Goal: Find specific page/section: Find specific page/section

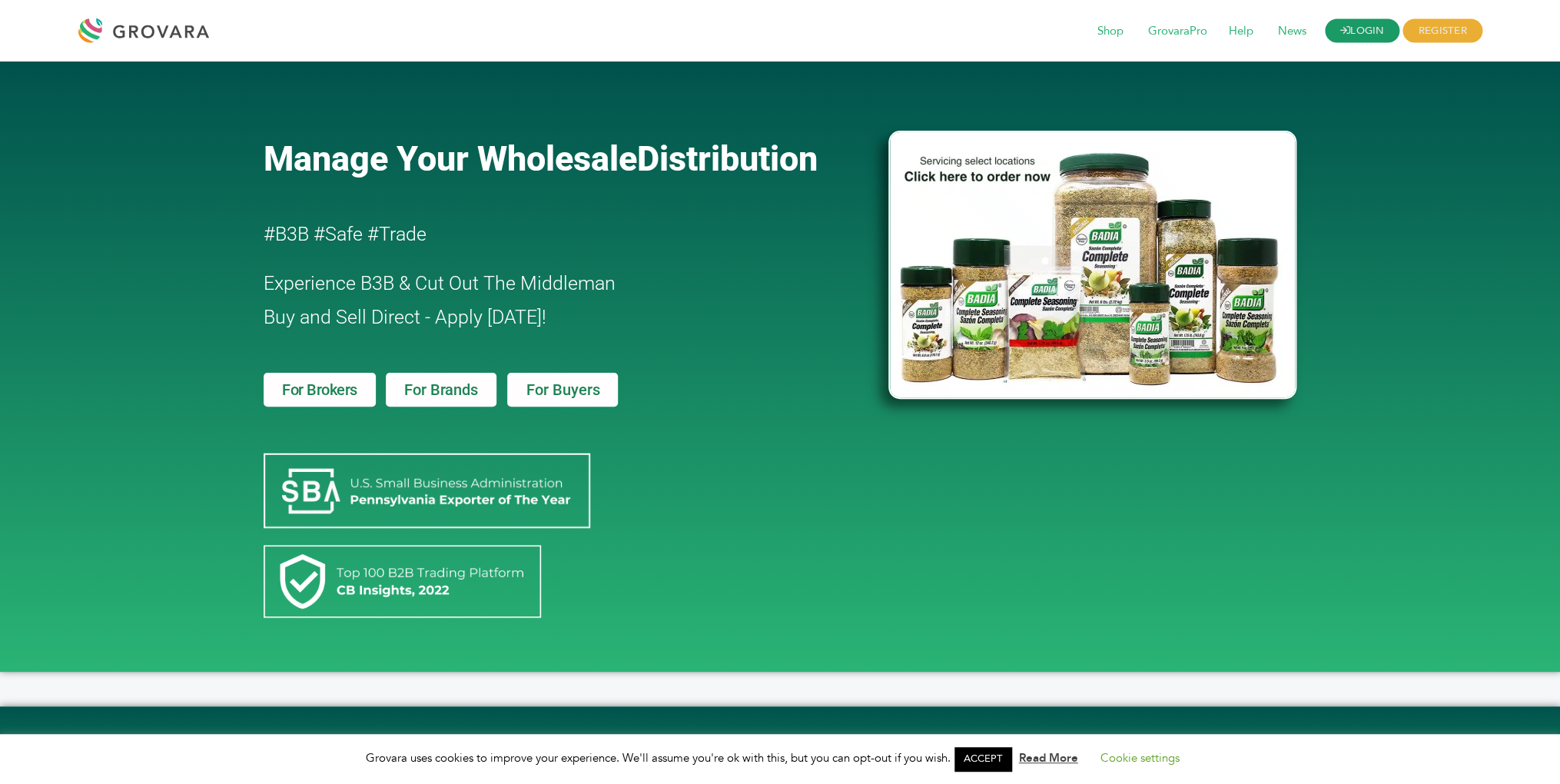
click at [1370, 26] on link "LOGIN" at bounding box center [1362, 31] width 75 height 24
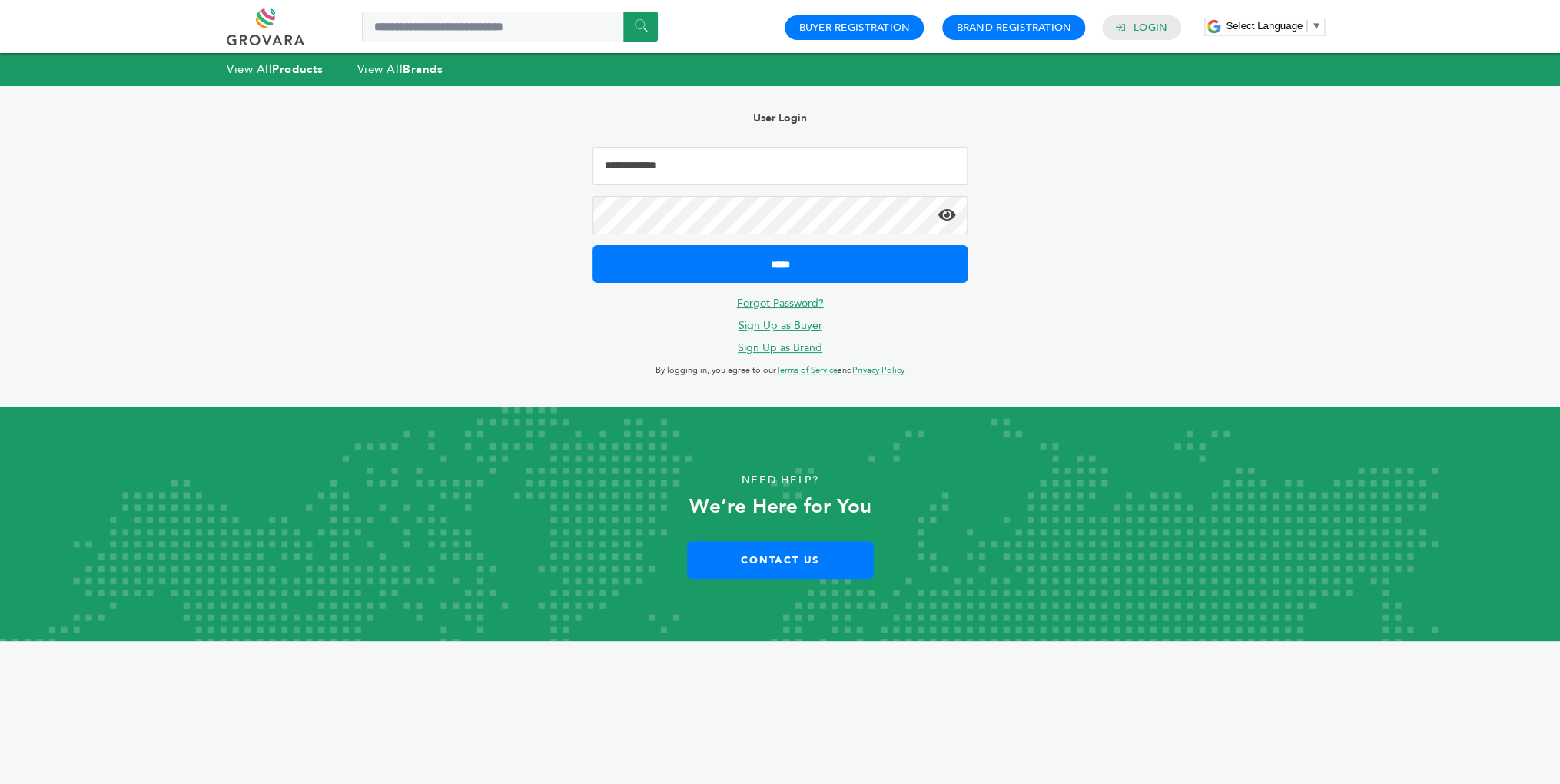
click at [668, 180] on input "Email Address" at bounding box center [780, 167] width 375 height 39
type input "**********"
drag, startPoint x: 710, startPoint y: 168, endPoint x: 558, endPoint y: 160, distance: 152.2
click at [593, 160] on input "**********" at bounding box center [780, 167] width 375 height 39
click at [669, 168] on input "Email Address" at bounding box center [780, 167] width 375 height 39
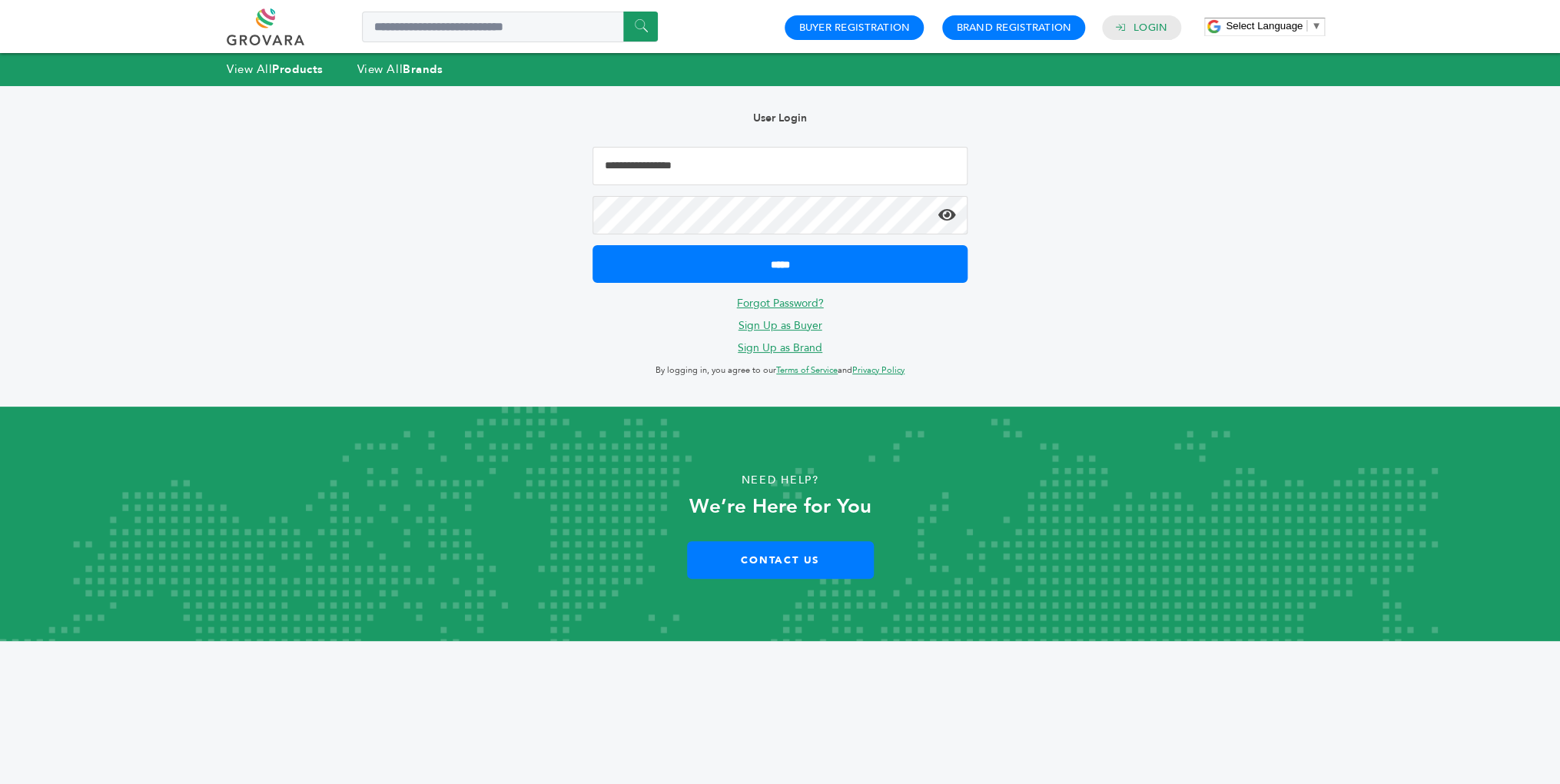
type input "**********"
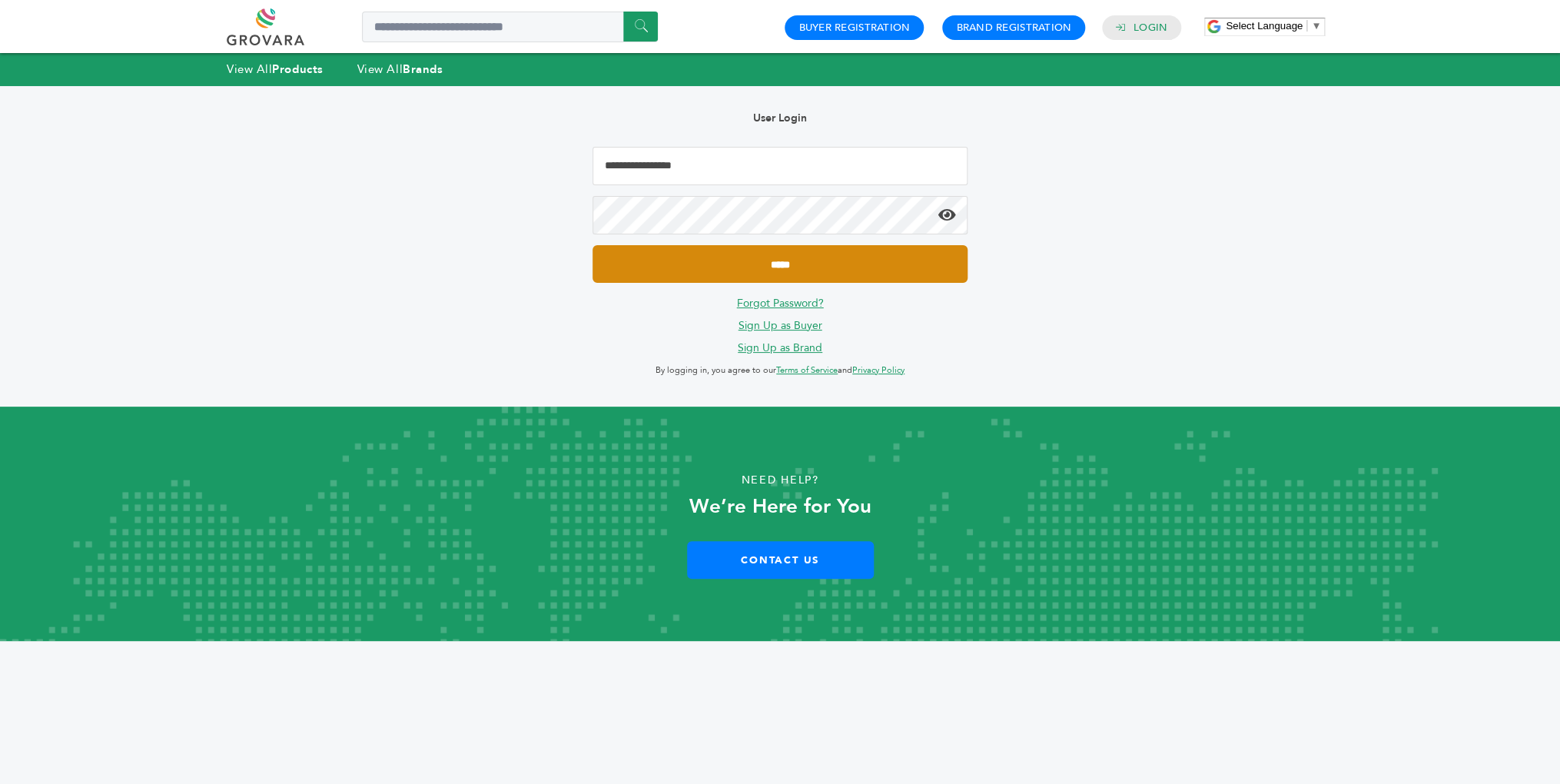
click at [593, 245] on input "*****" at bounding box center [780, 264] width 375 height 38
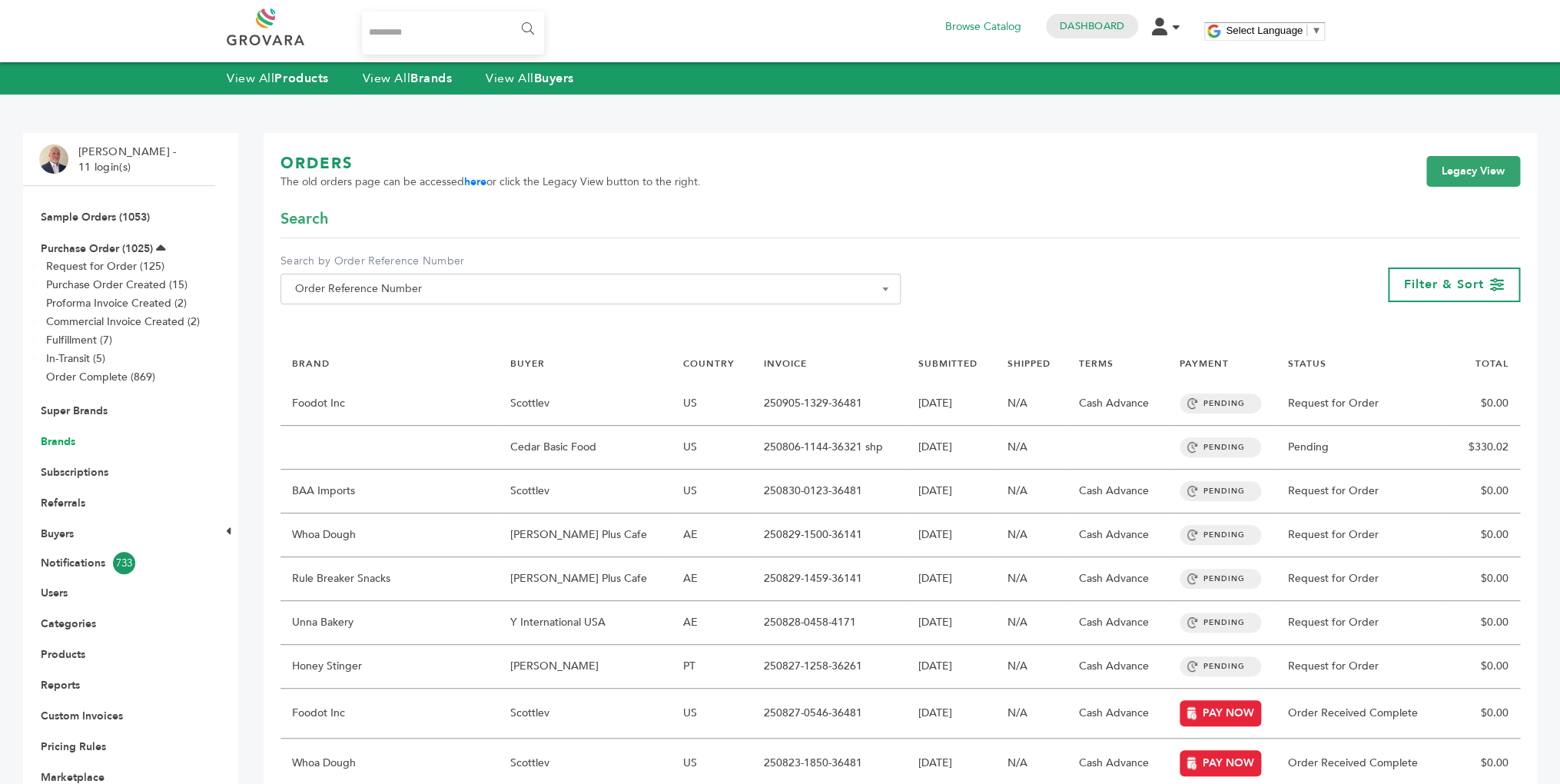
click at [56, 449] on link "Brands" at bounding box center [57, 442] width 34 height 15
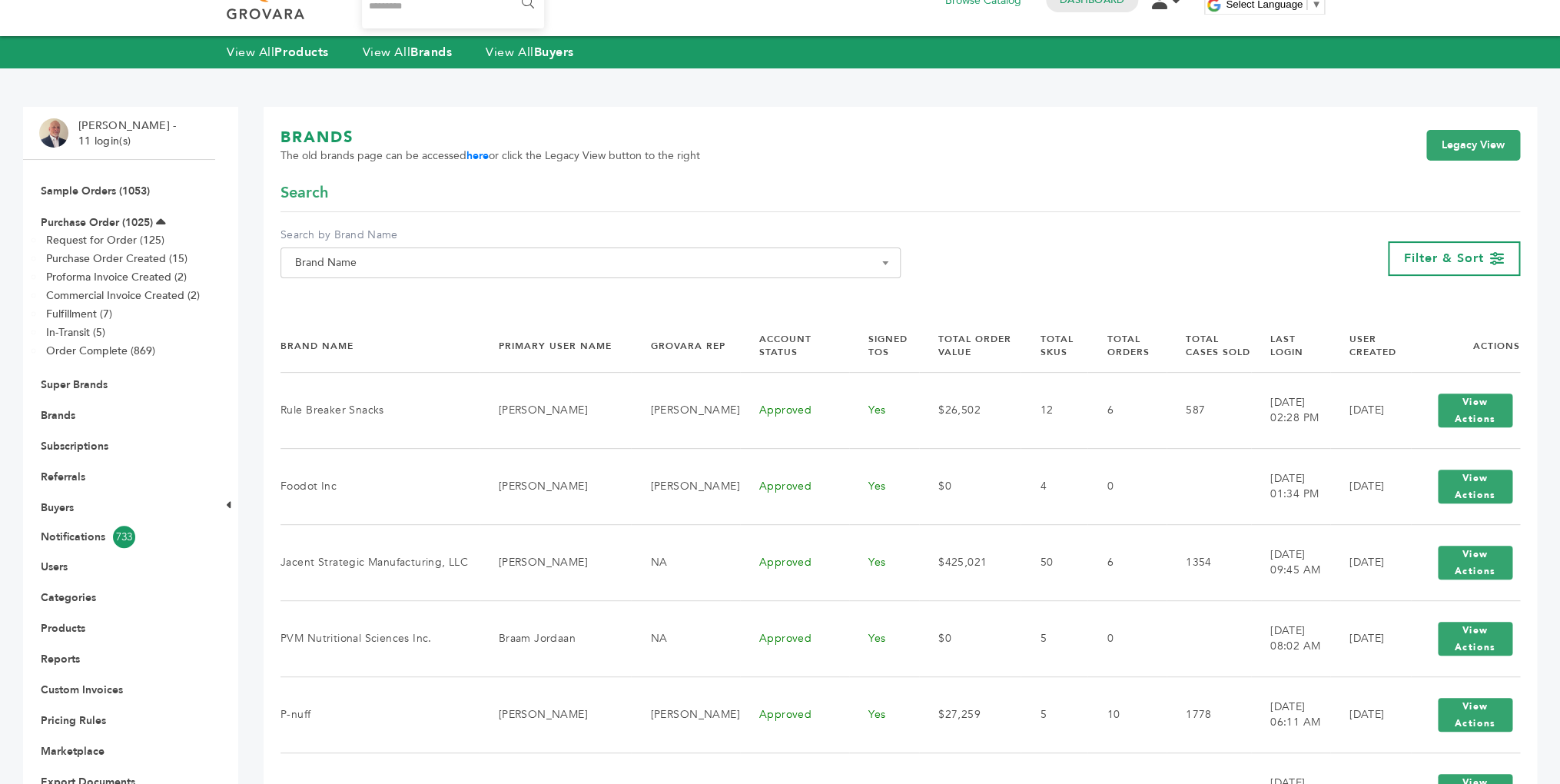
scroll to position [11, 0]
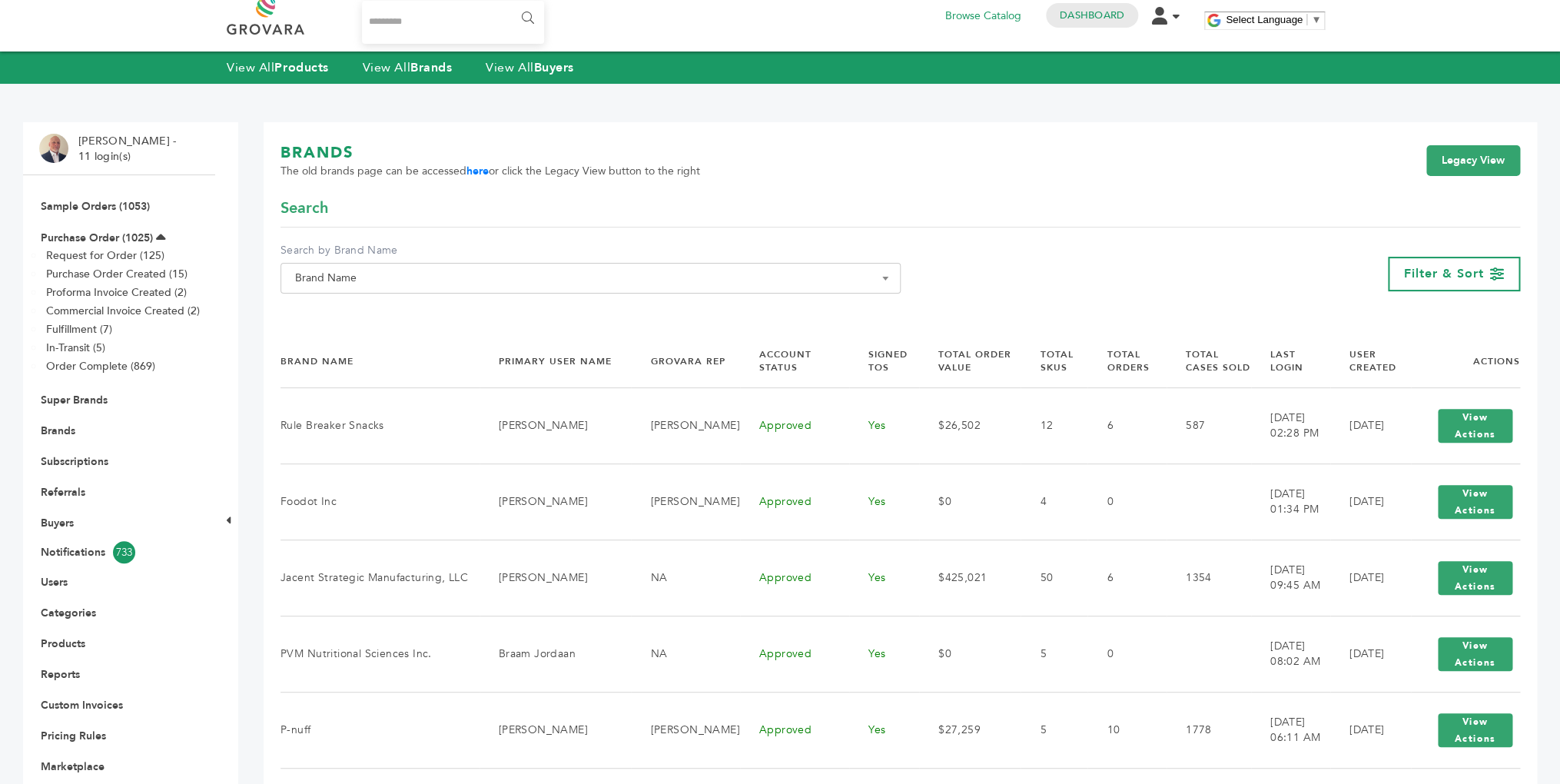
click at [389, 20] on input "Search..." at bounding box center [453, 22] width 182 height 43
type input "*********"
click at [509, 3] on input "******" at bounding box center [526, 18] width 34 height 31
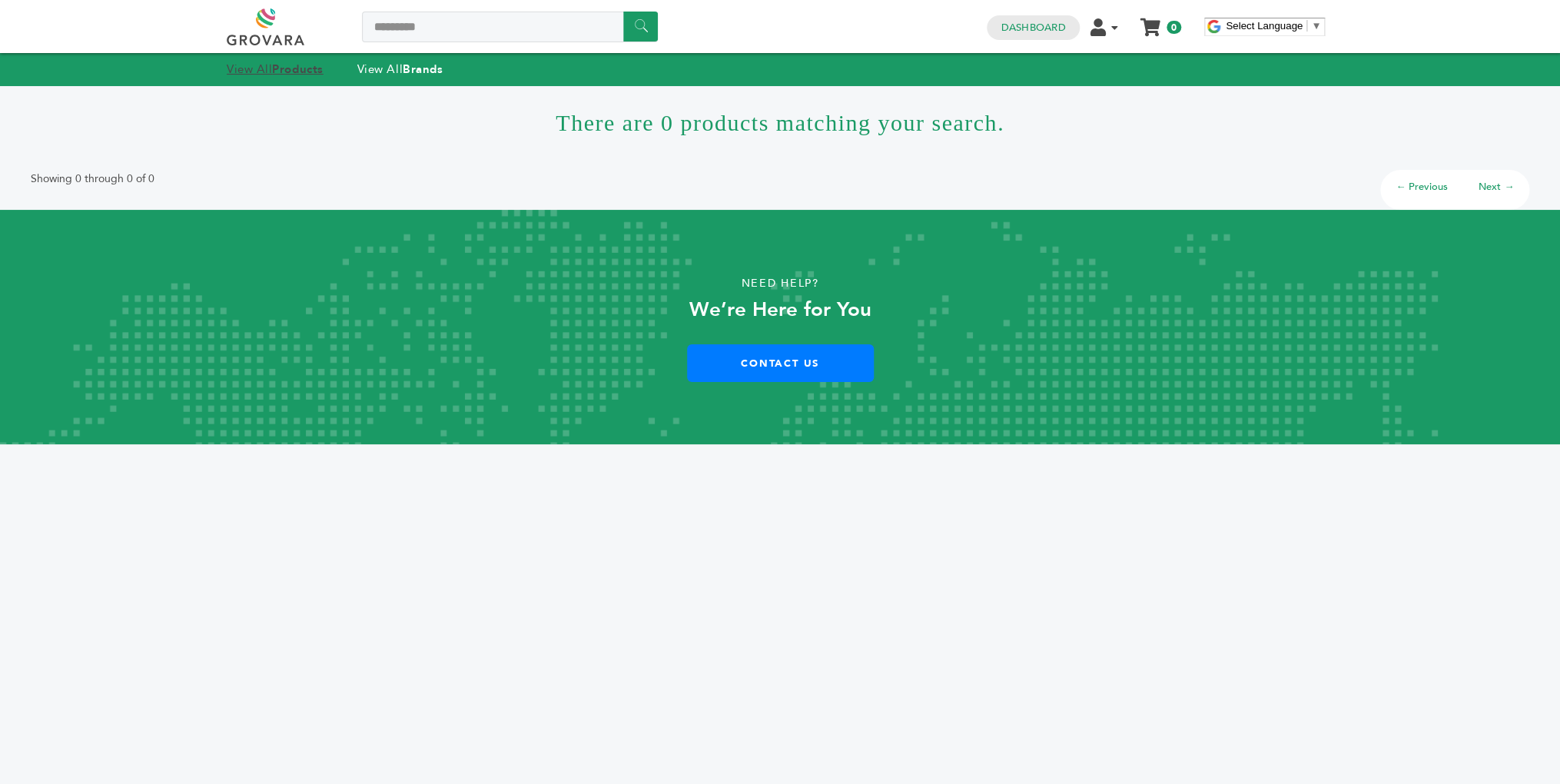
click at [303, 71] on strong "Products" at bounding box center [297, 68] width 51 height 16
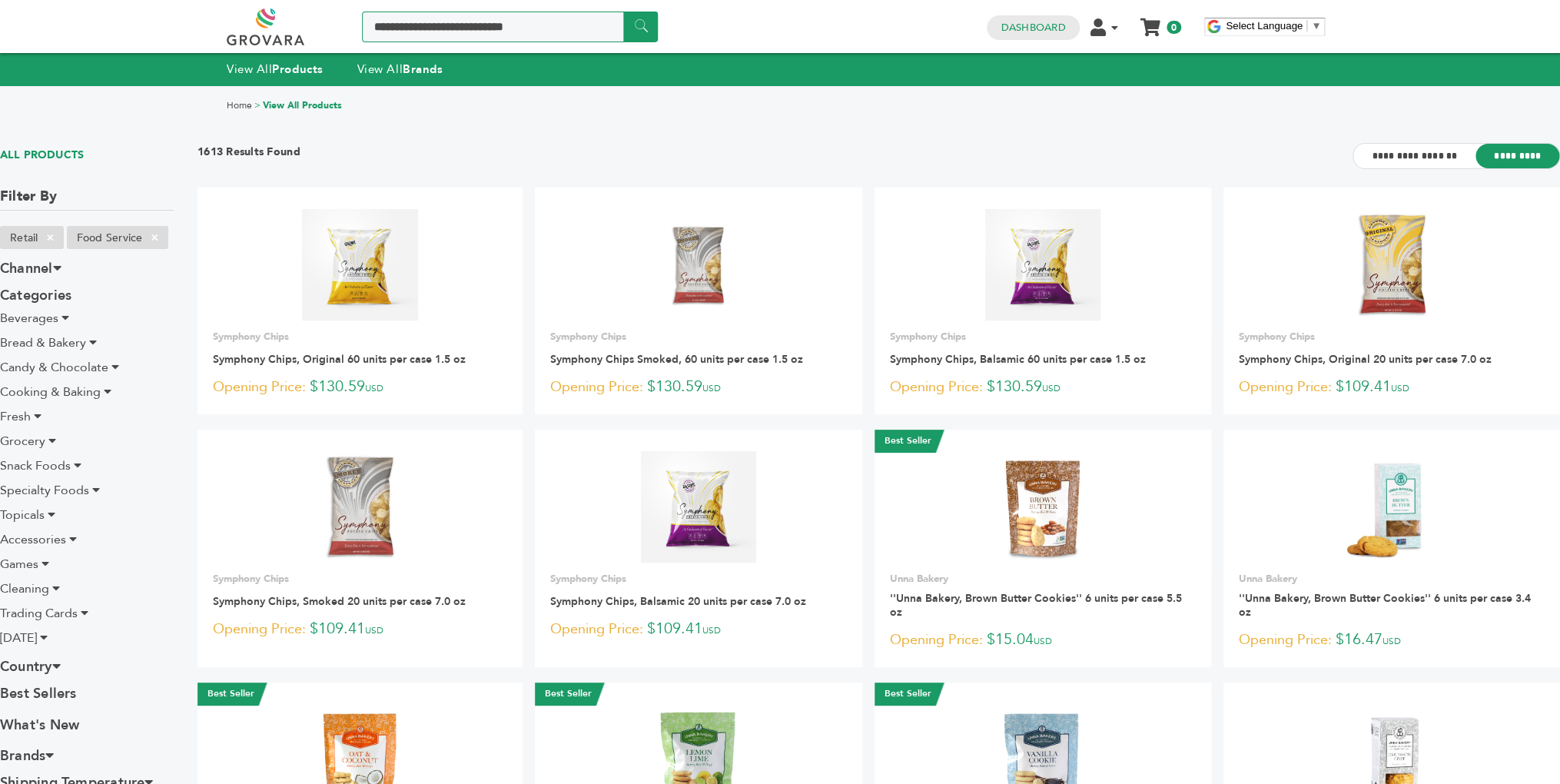
click at [450, 32] on input "Search a product or brand..." at bounding box center [510, 26] width 296 height 31
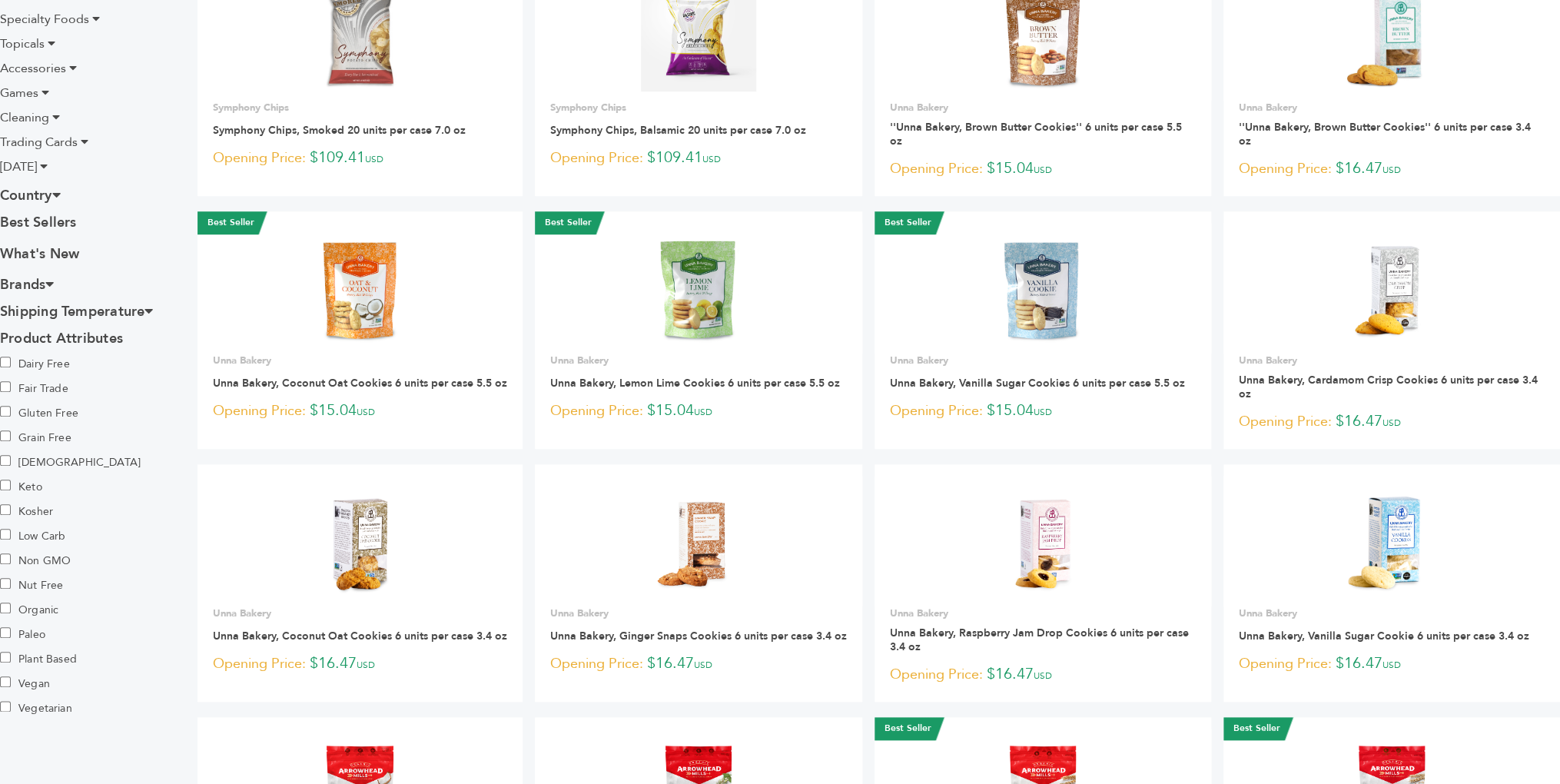
scroll to position [472, 0]
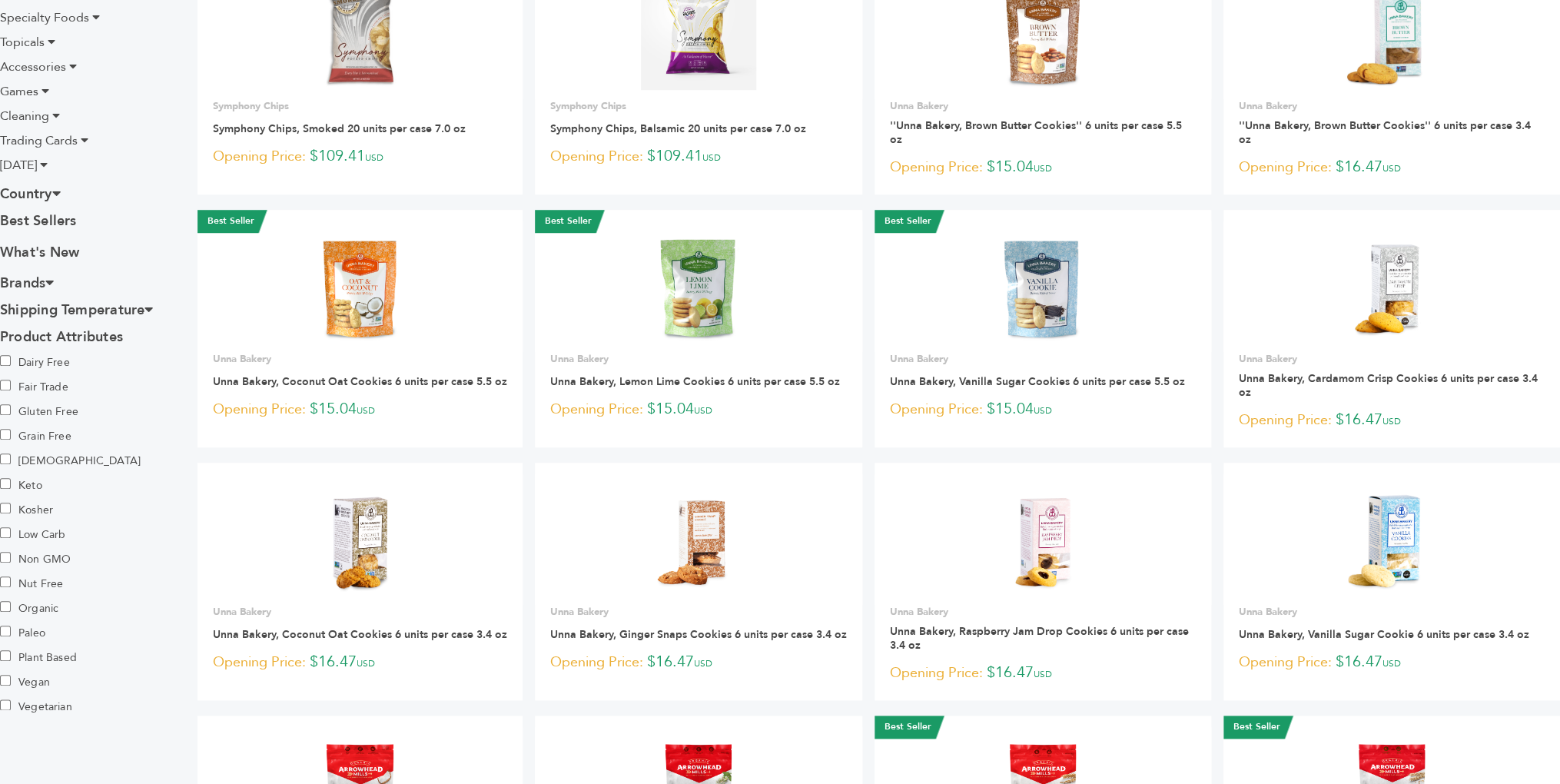
click at [54, 282] on icon at bounding box center [49, 281] width 8 height 14
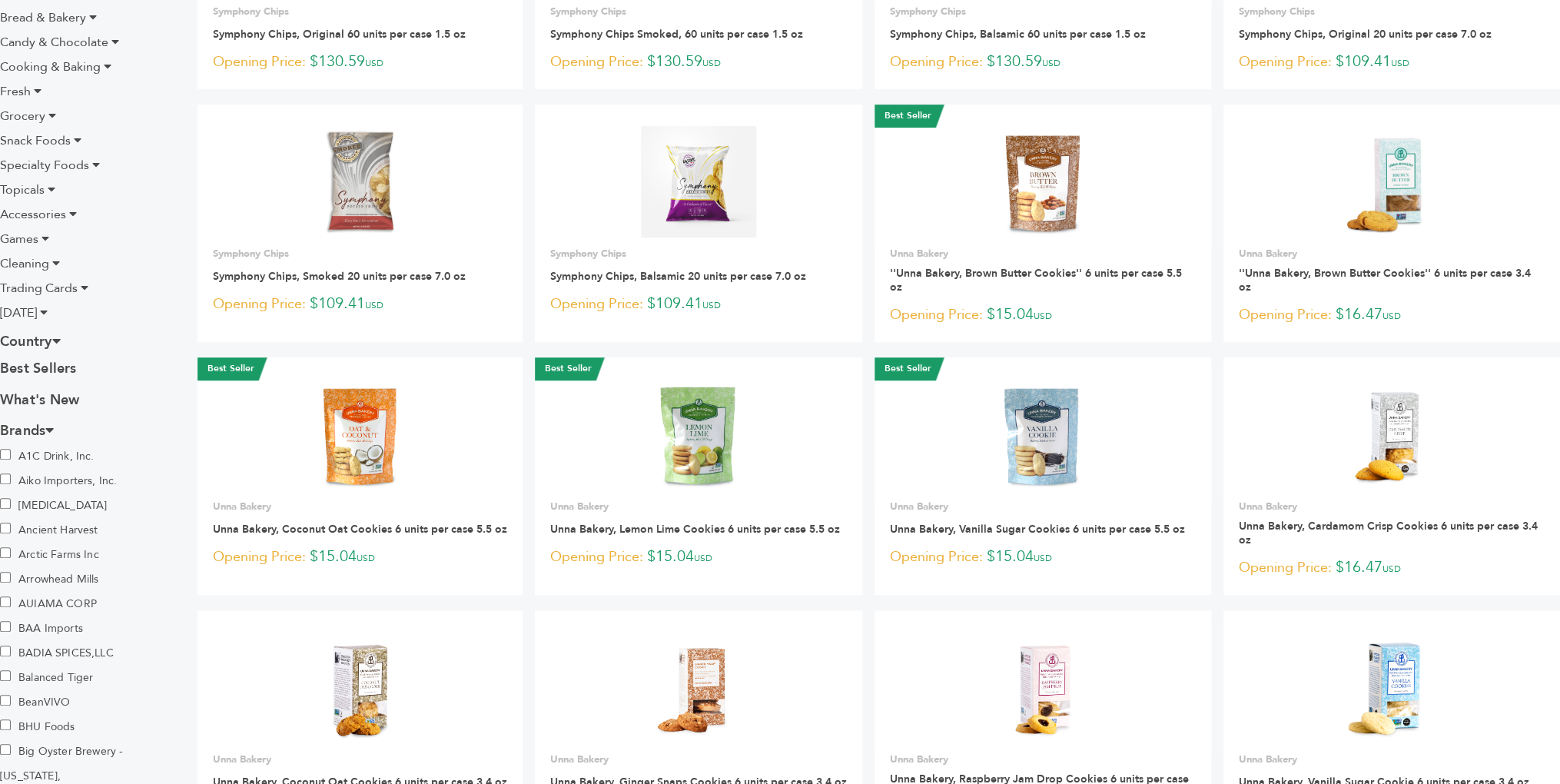
scroll to position [0, 0]
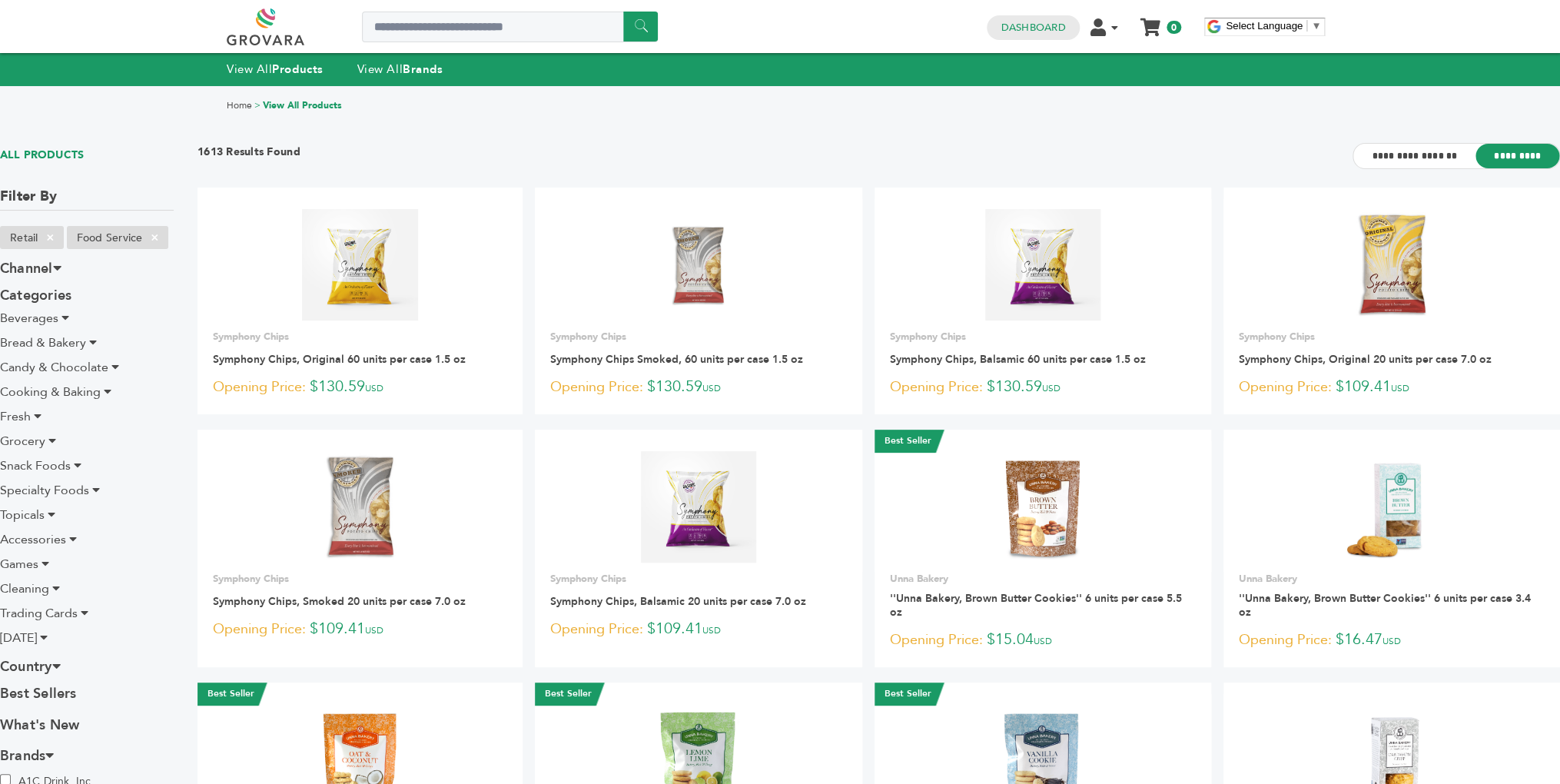
click at [61, 269] on icon at bounding box center [56, 267] width 8 height 14
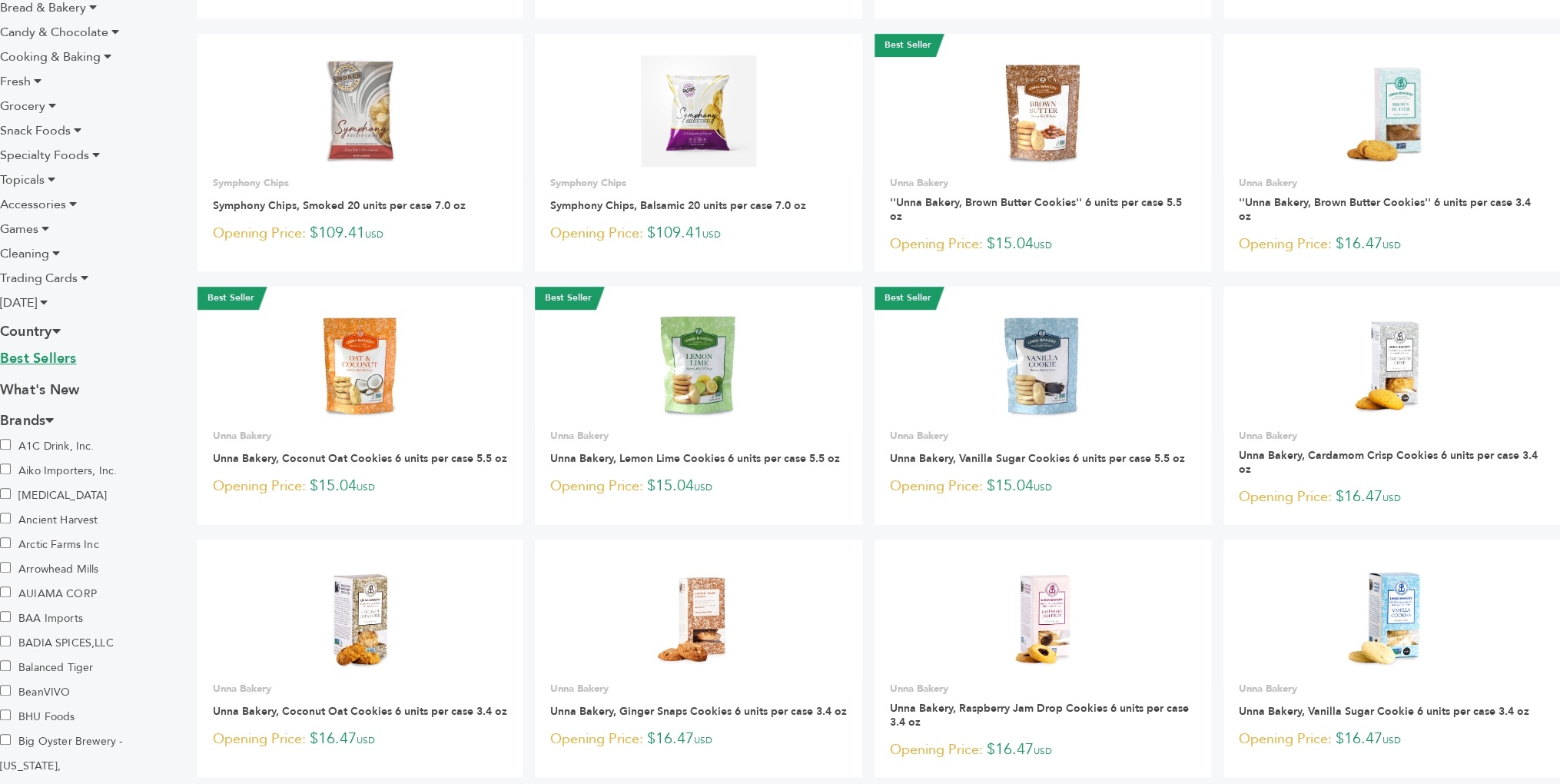
scroll to position [400, 0]
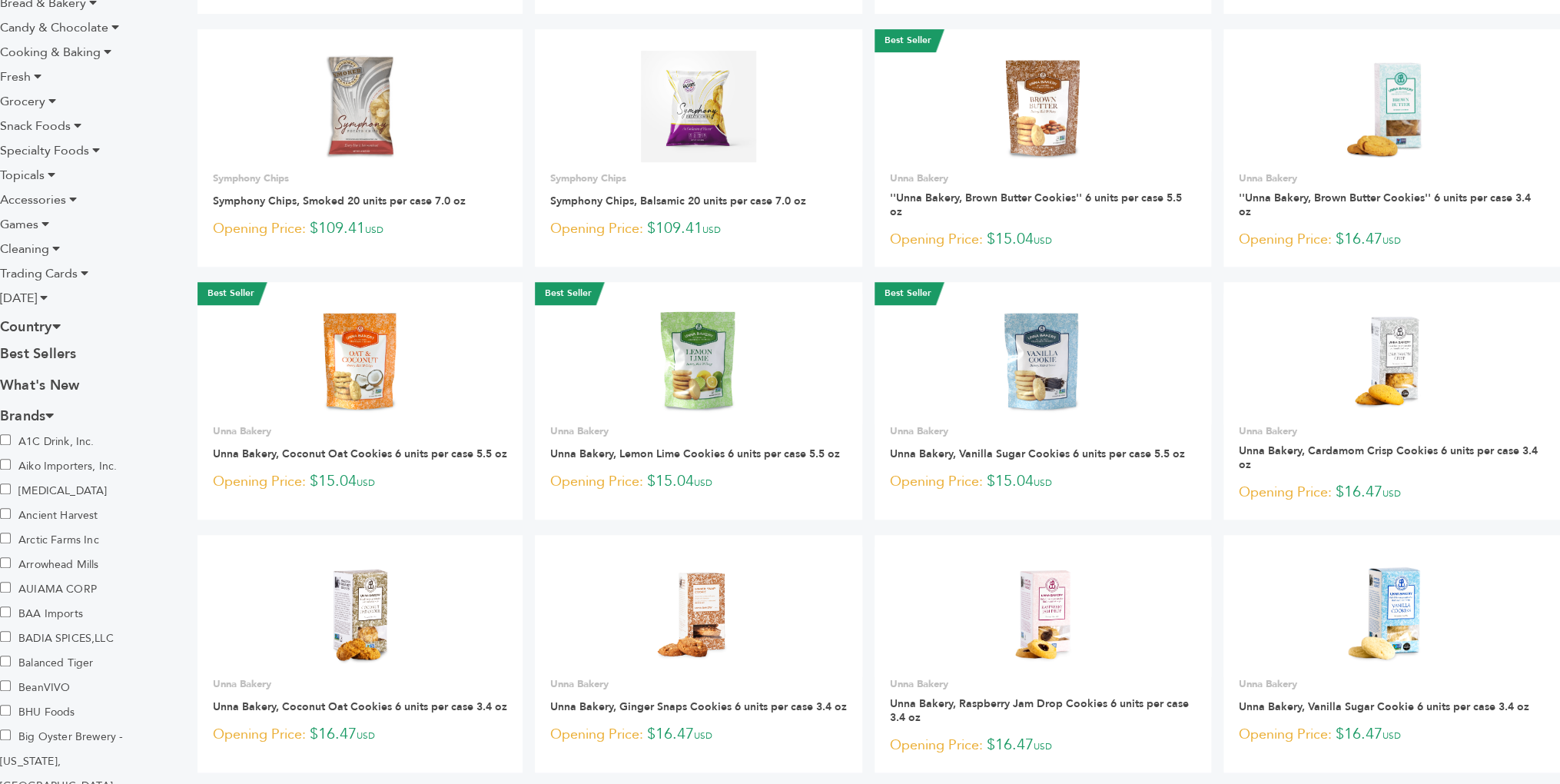
click at [61, 327] on icon at bounding box center [56, 325] width 8 height 14
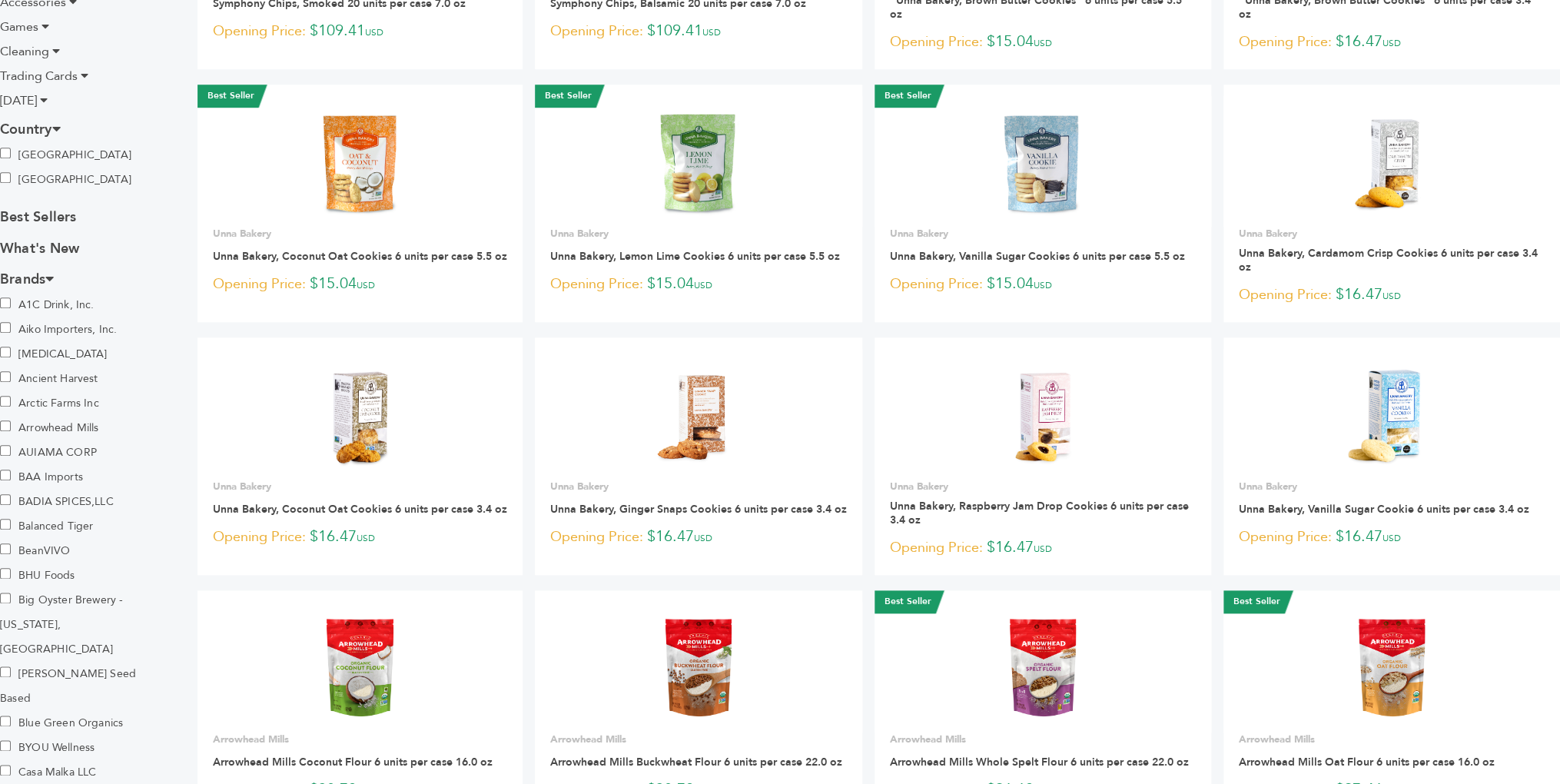
scroll to position [600, 0]
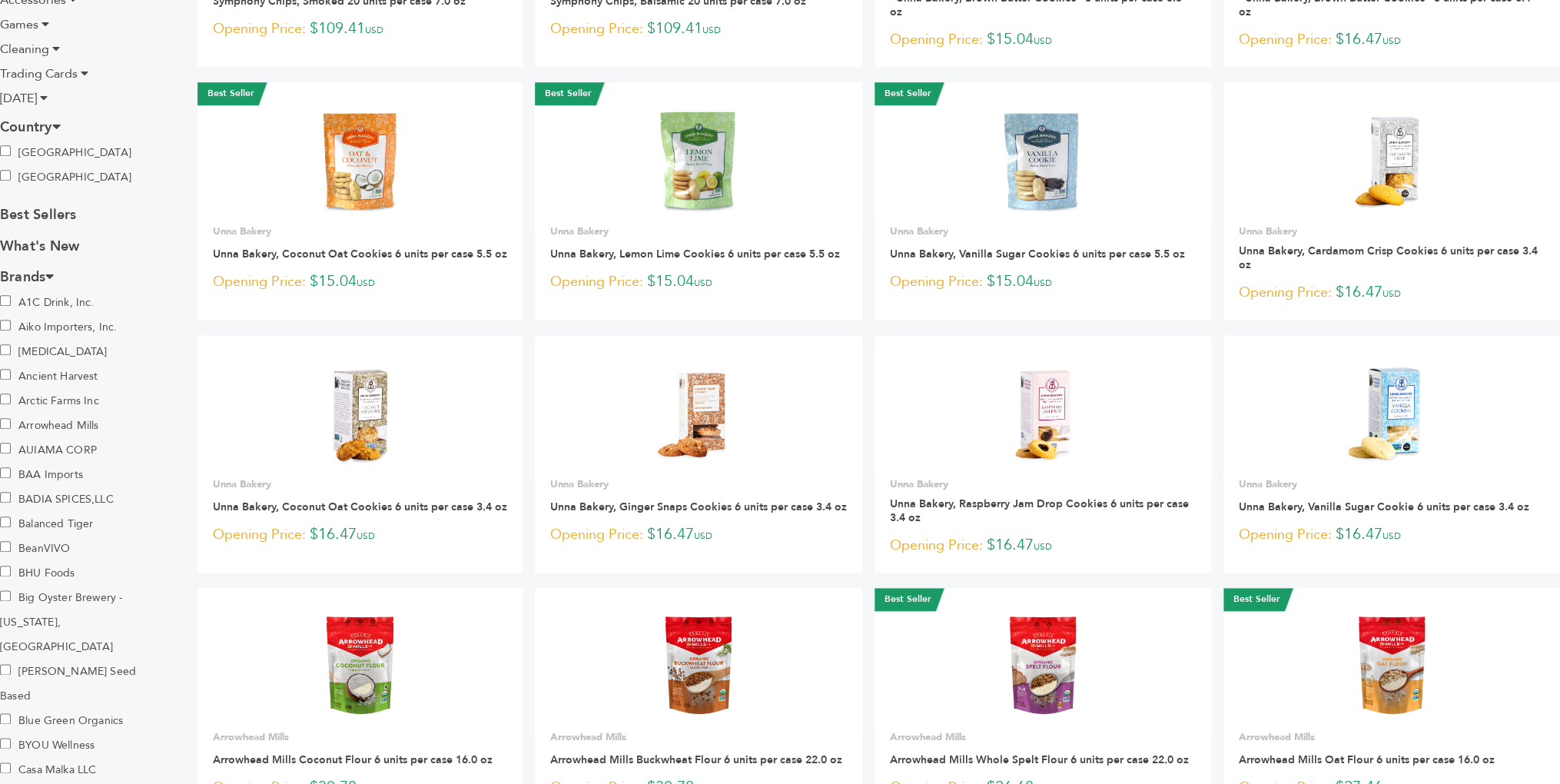
click at [54, 274] on icon at bounding box center [49, 276] width 8 height 14
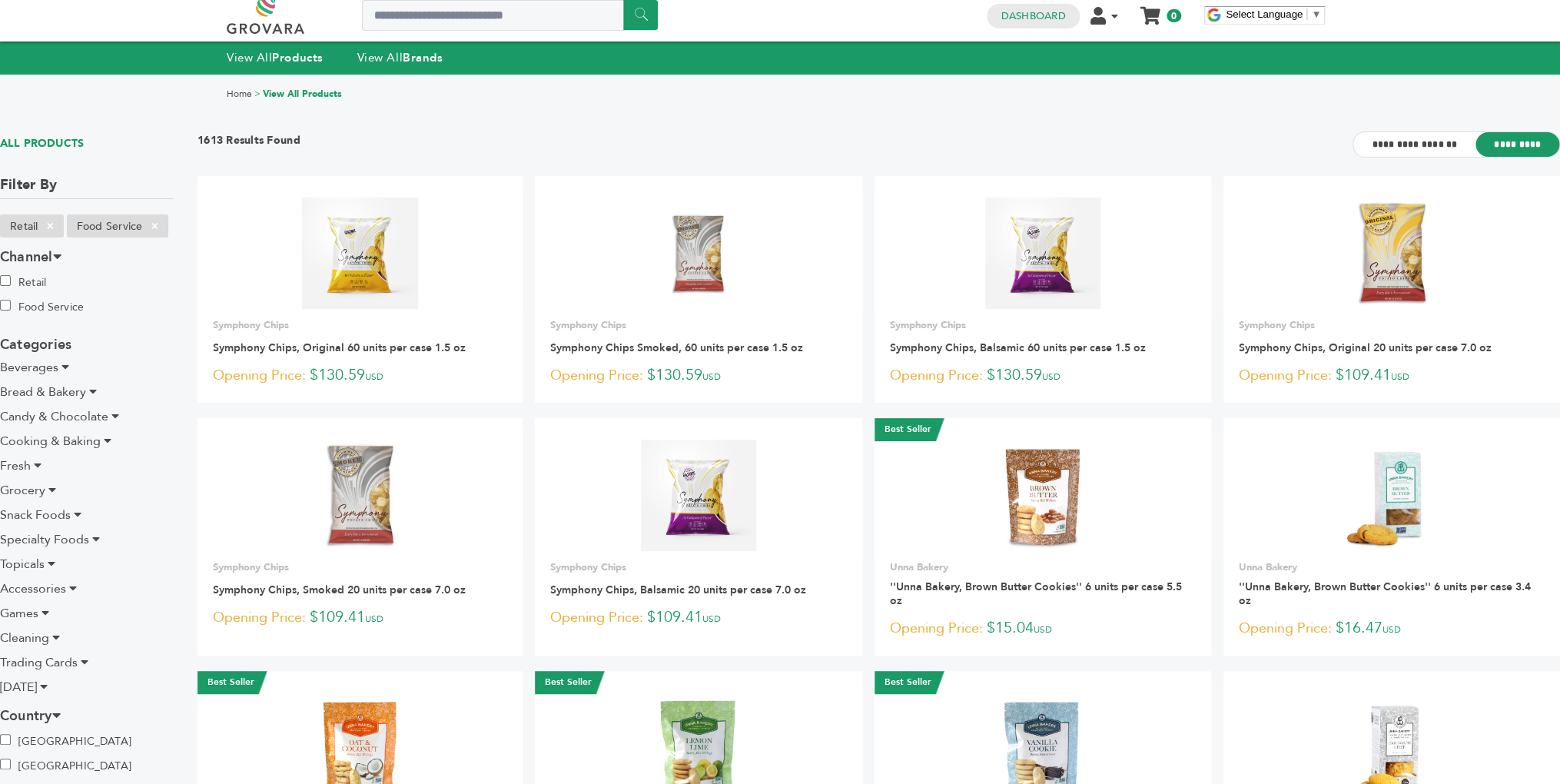
scroll to position [0, 0]
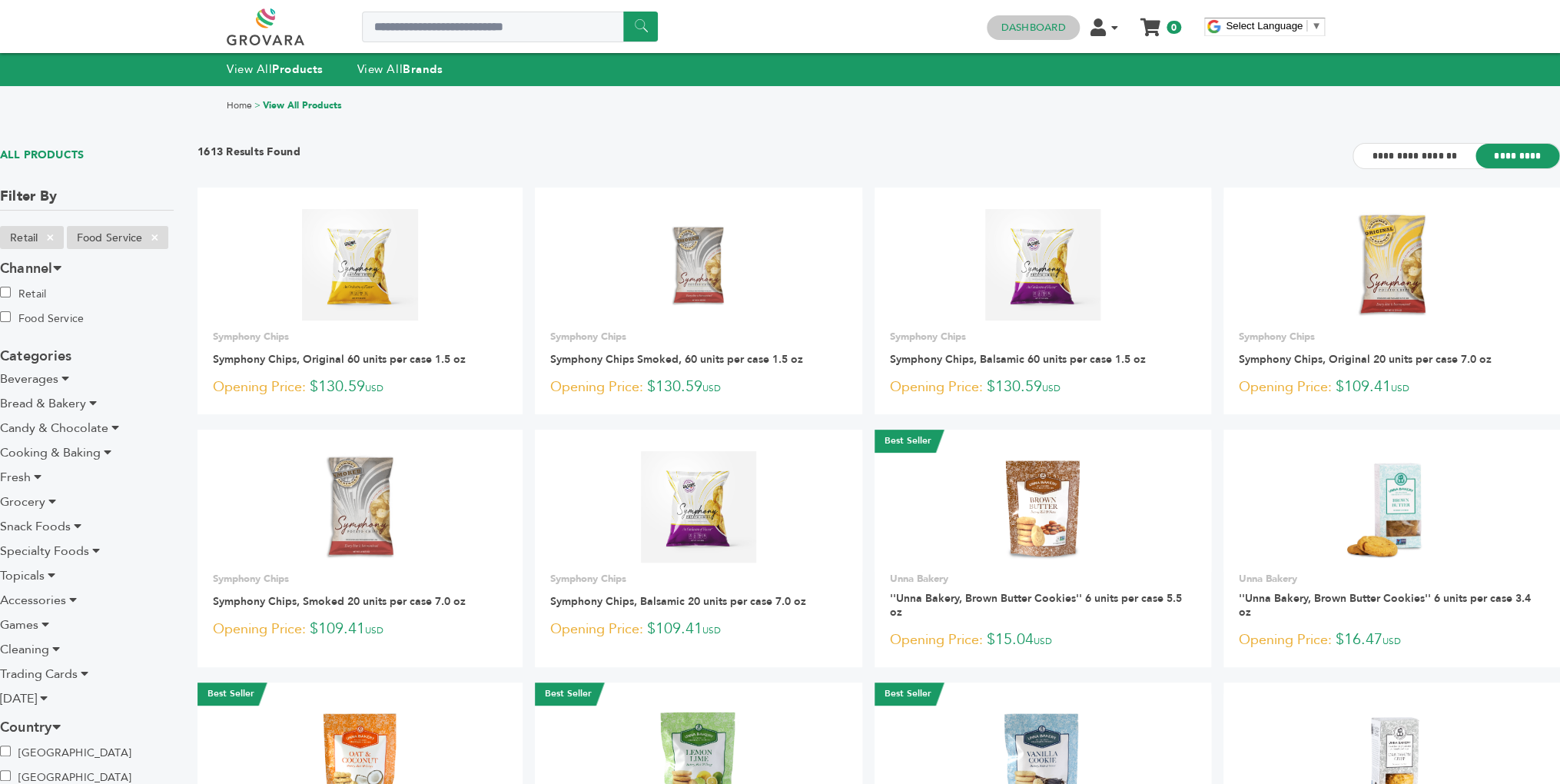
click at [1029, 25] on link "Dashboard" at bounding box center [1033, 27] width 65 height 14
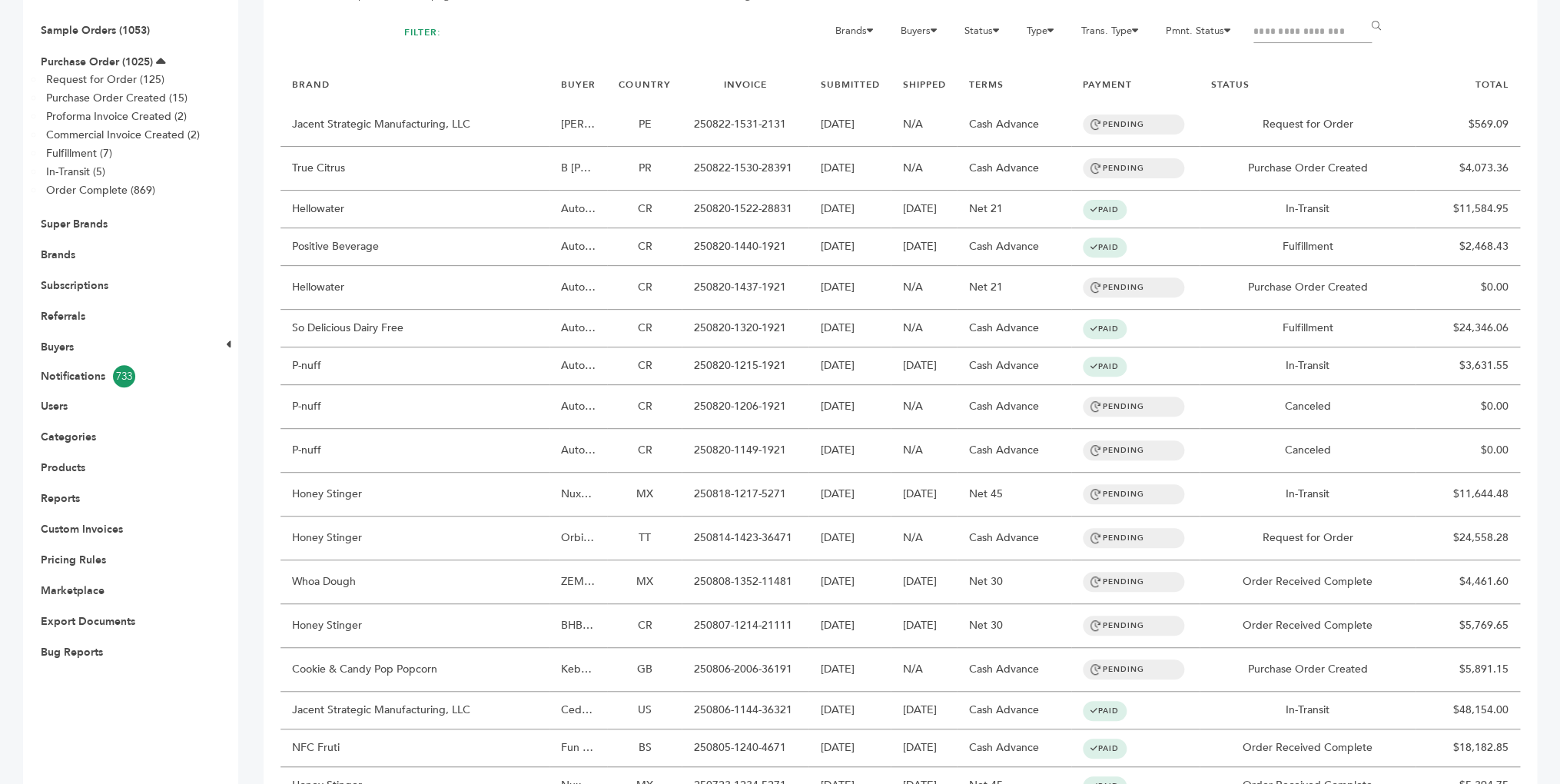
scroll to position [188, 0]
click at [67, 354] on link "Buyers" at bounding box center [57, 346] width 33 height 15
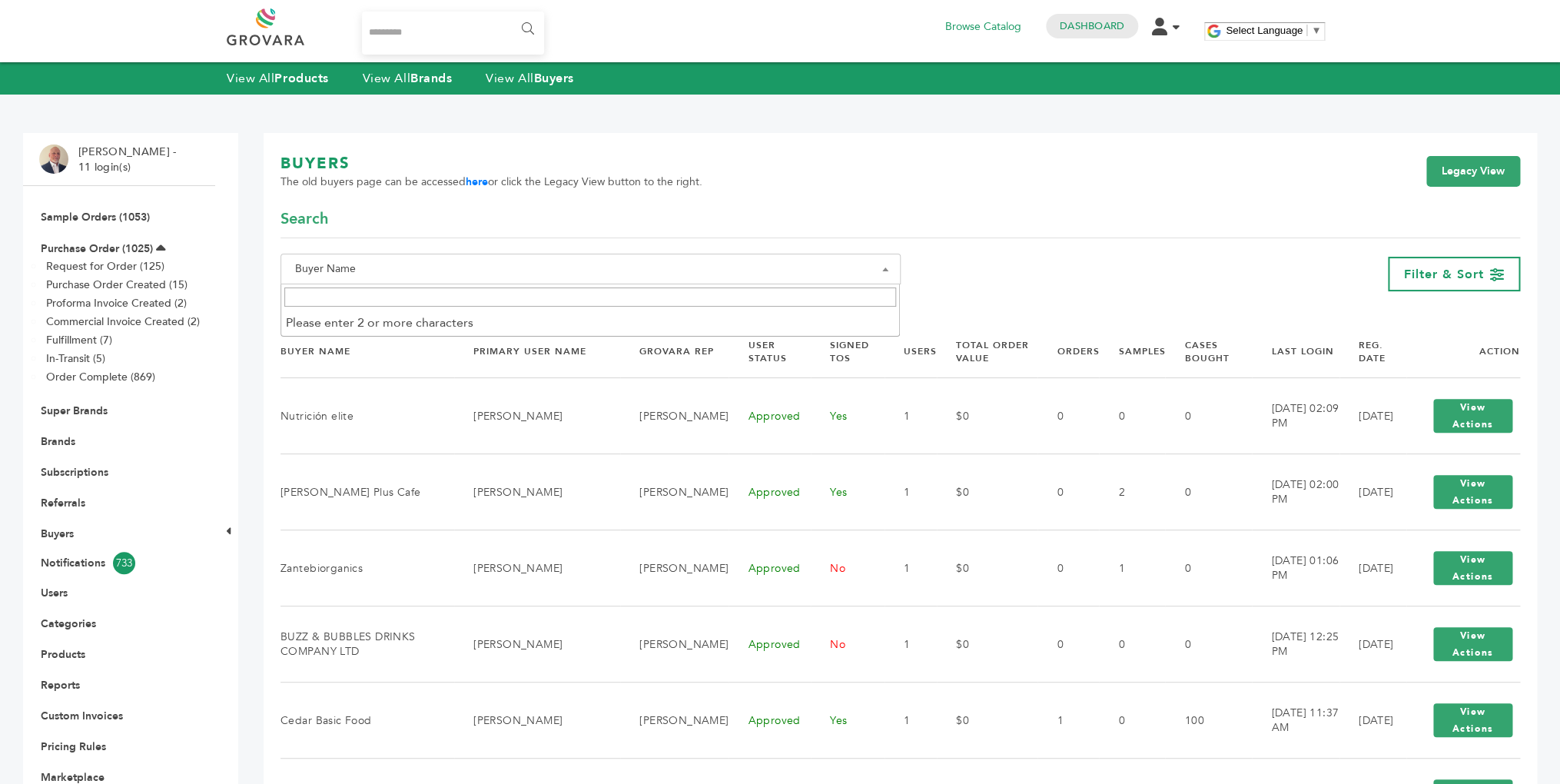
click at [885, 267] on span at bounding box center [885, 268] width 16 height 31
click at [325, 266] on span "Buyer Name" at bounding box center [591, 268] width 604 height 21
click at [324, 299] on input "Search" at bounding box center [590, 296] width 612 height 19
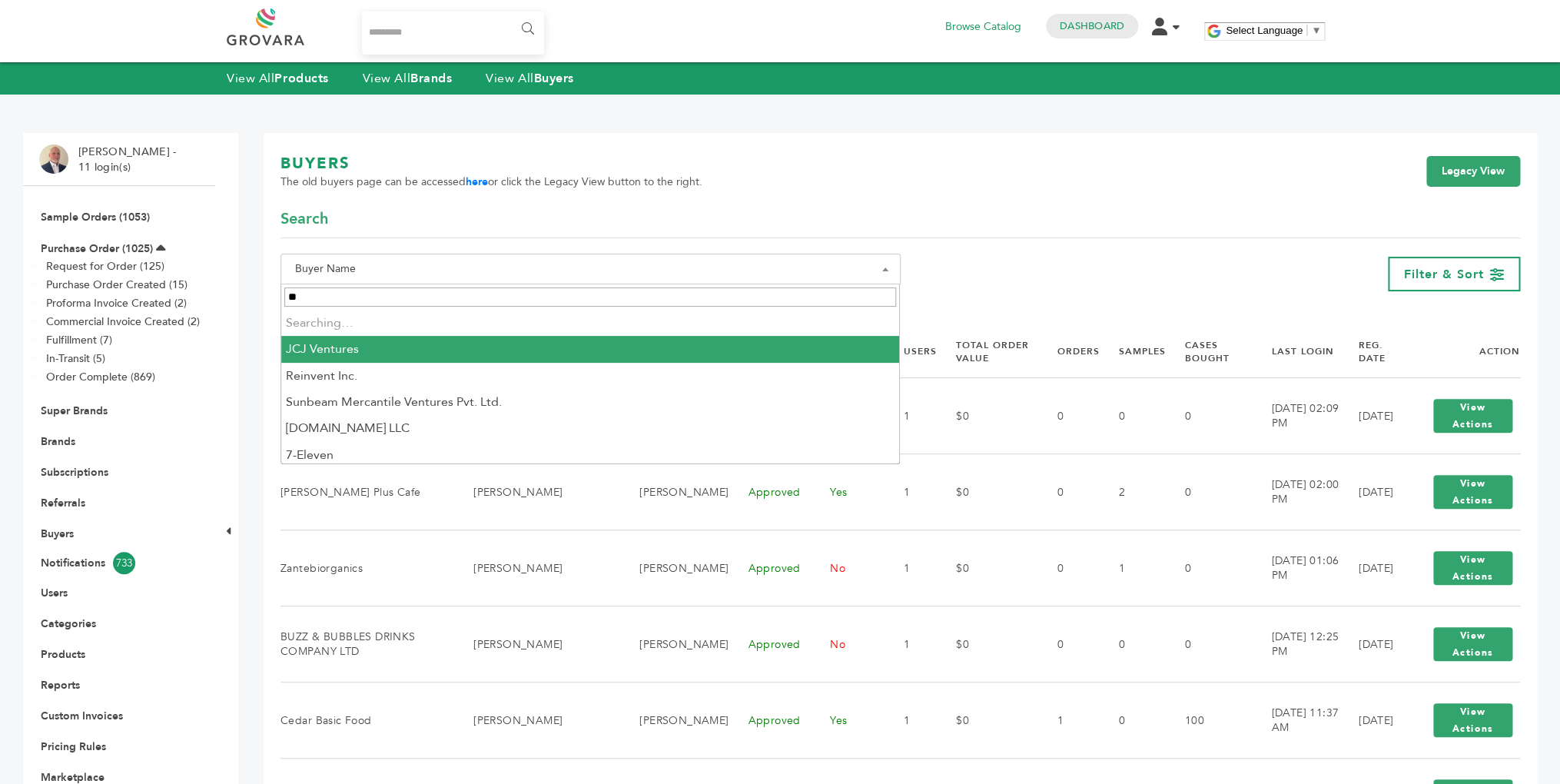
type input "*"
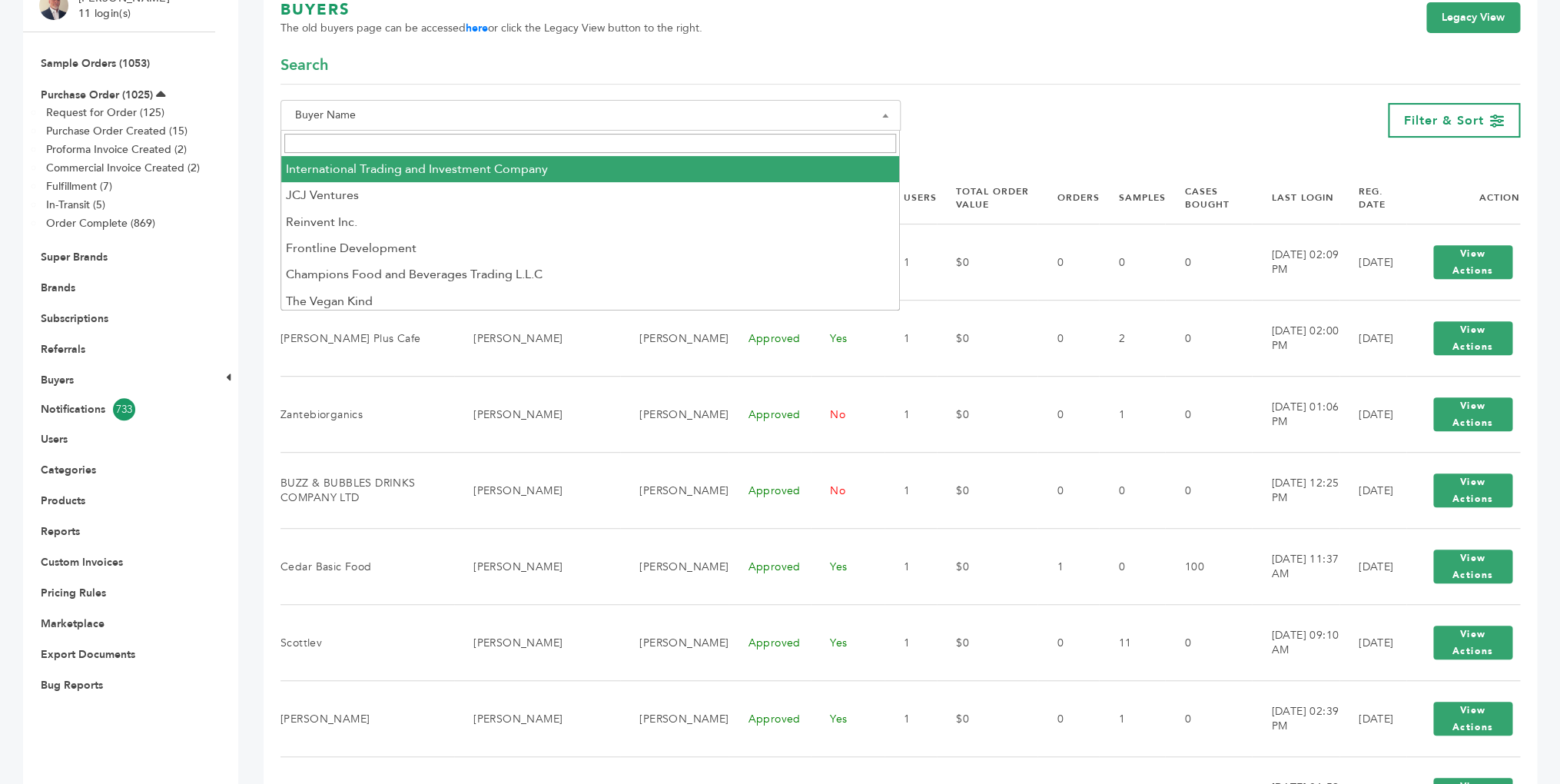
scroll to position [151, 0]
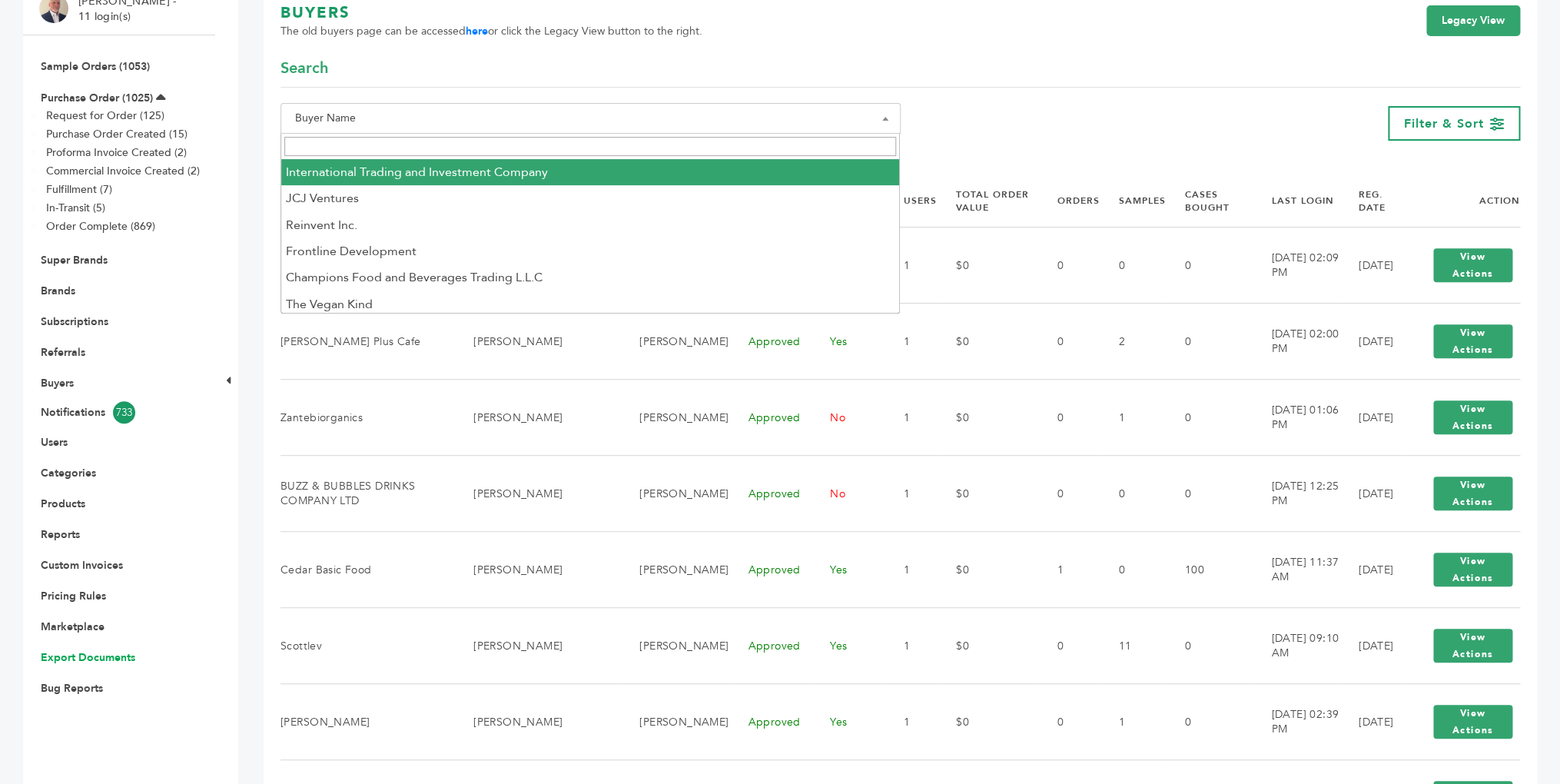
click at [98, 663] on link "Export Documents" at bounding box center [88, 657] width 94 height 15
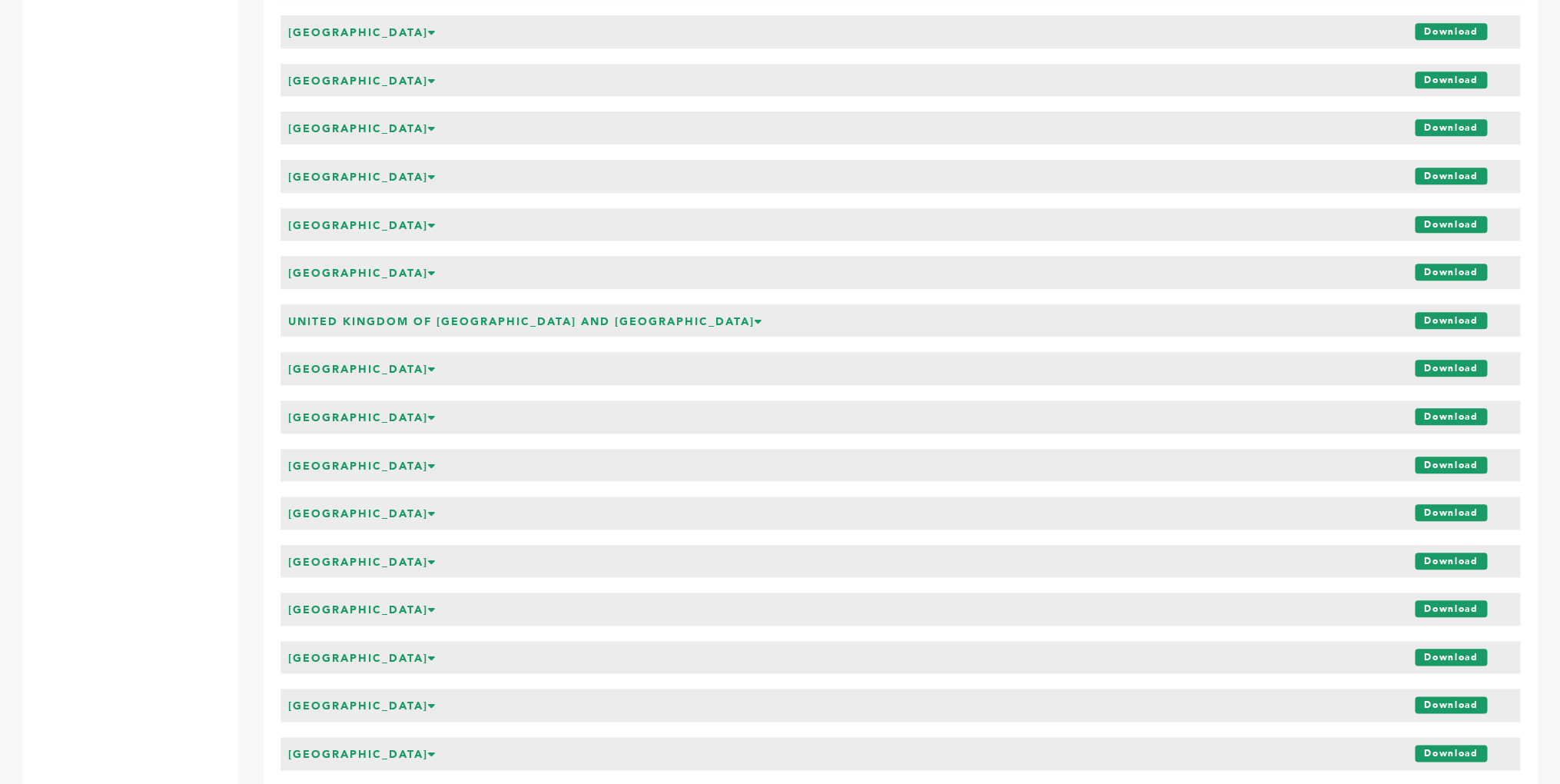
scroll to position [6763, 0]
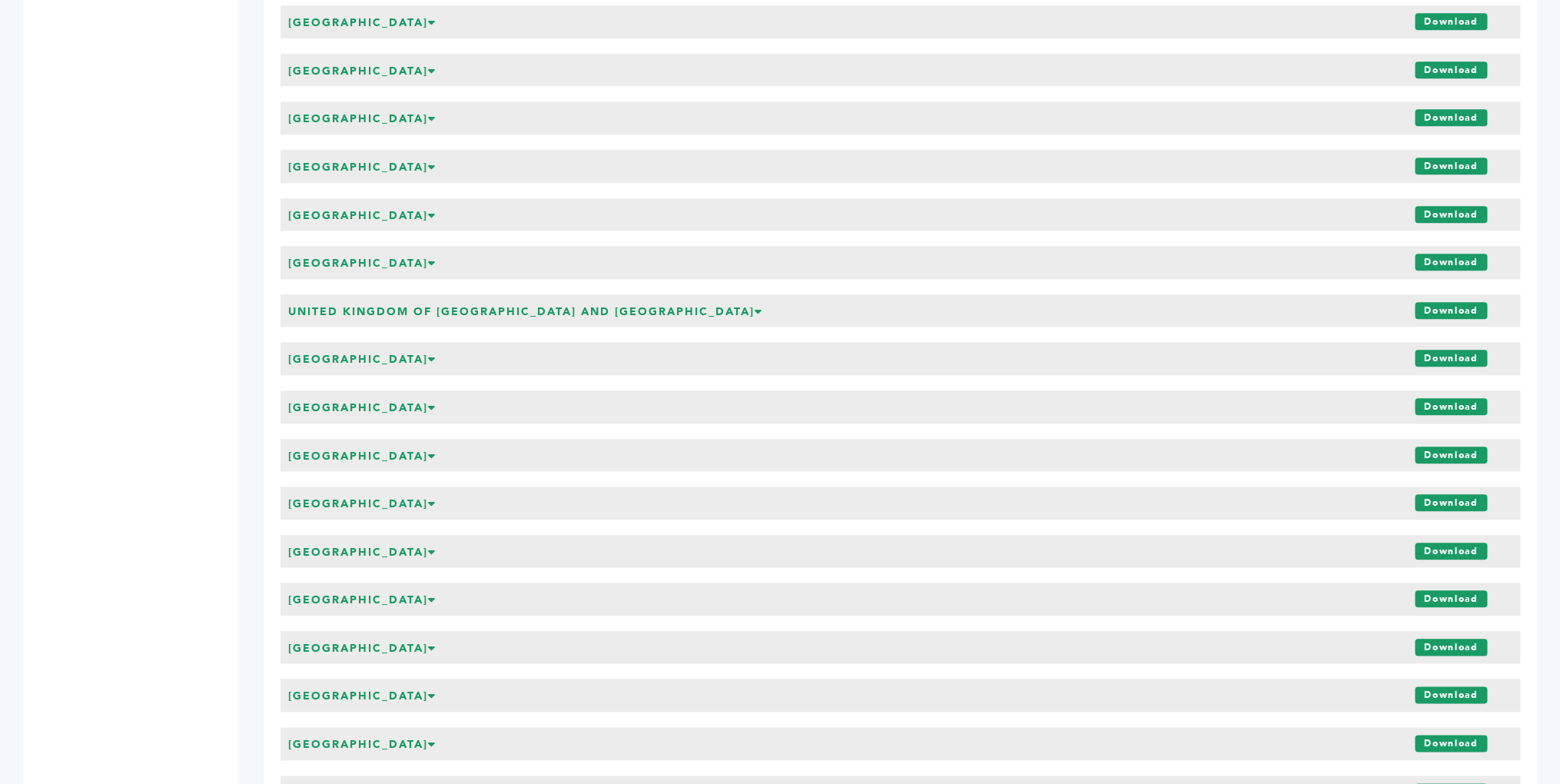
click at [428, 553] on icon at bounding box center [431, 552] width 8 height 11
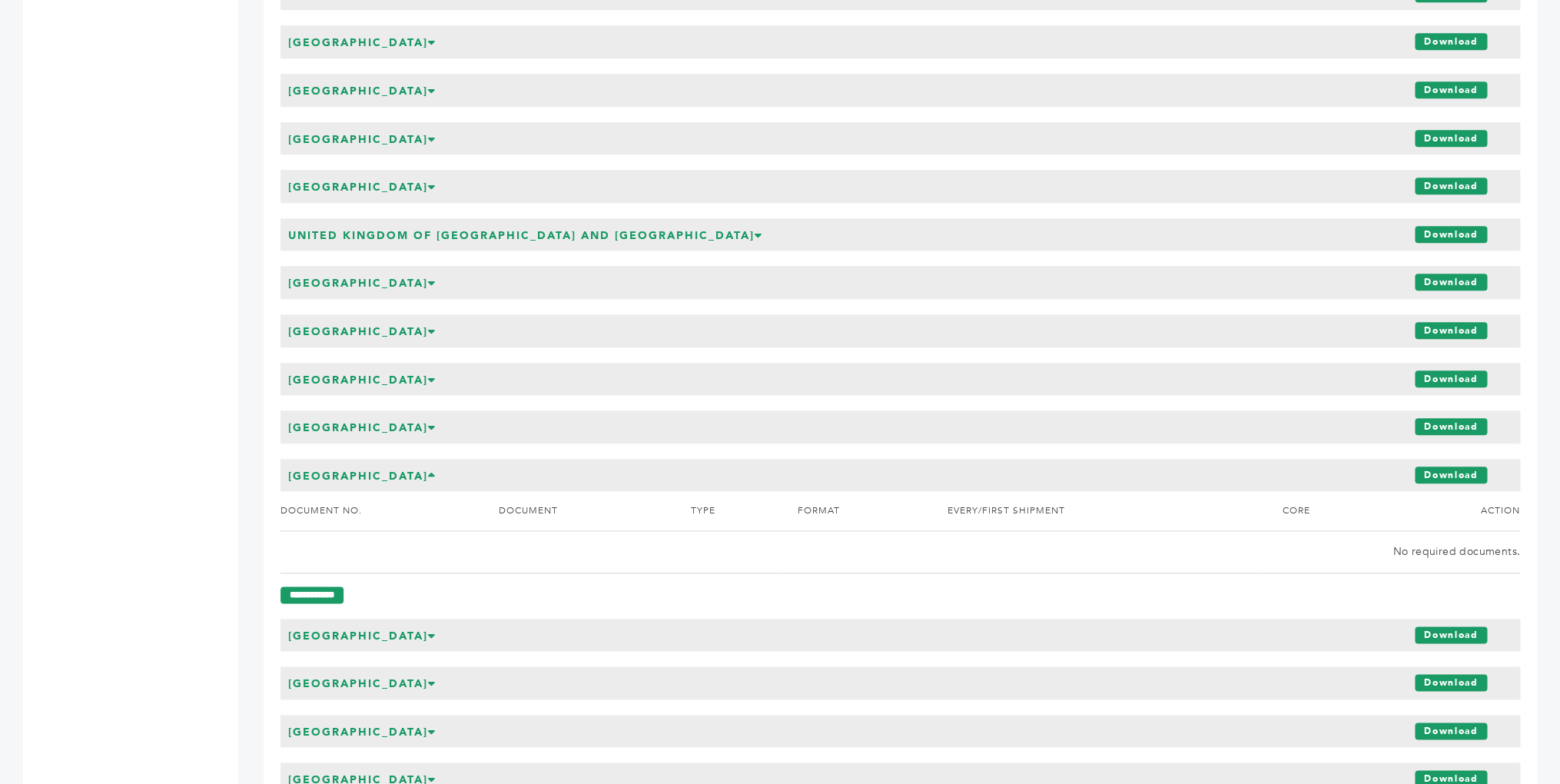
scroll to position [6857, 0]
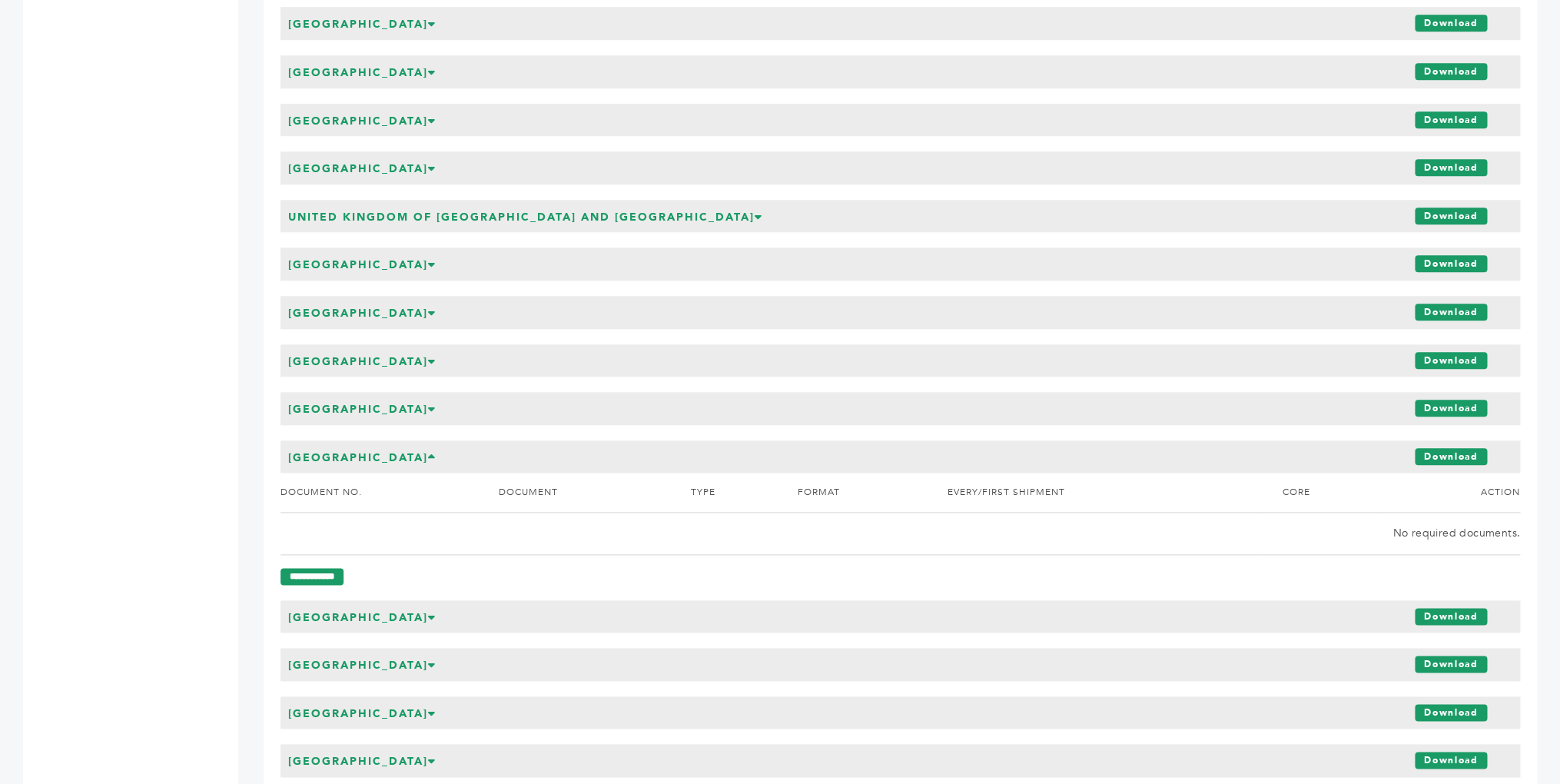
click at [428, 616] on icon at bounding box center [431, 617] width 8 height 11
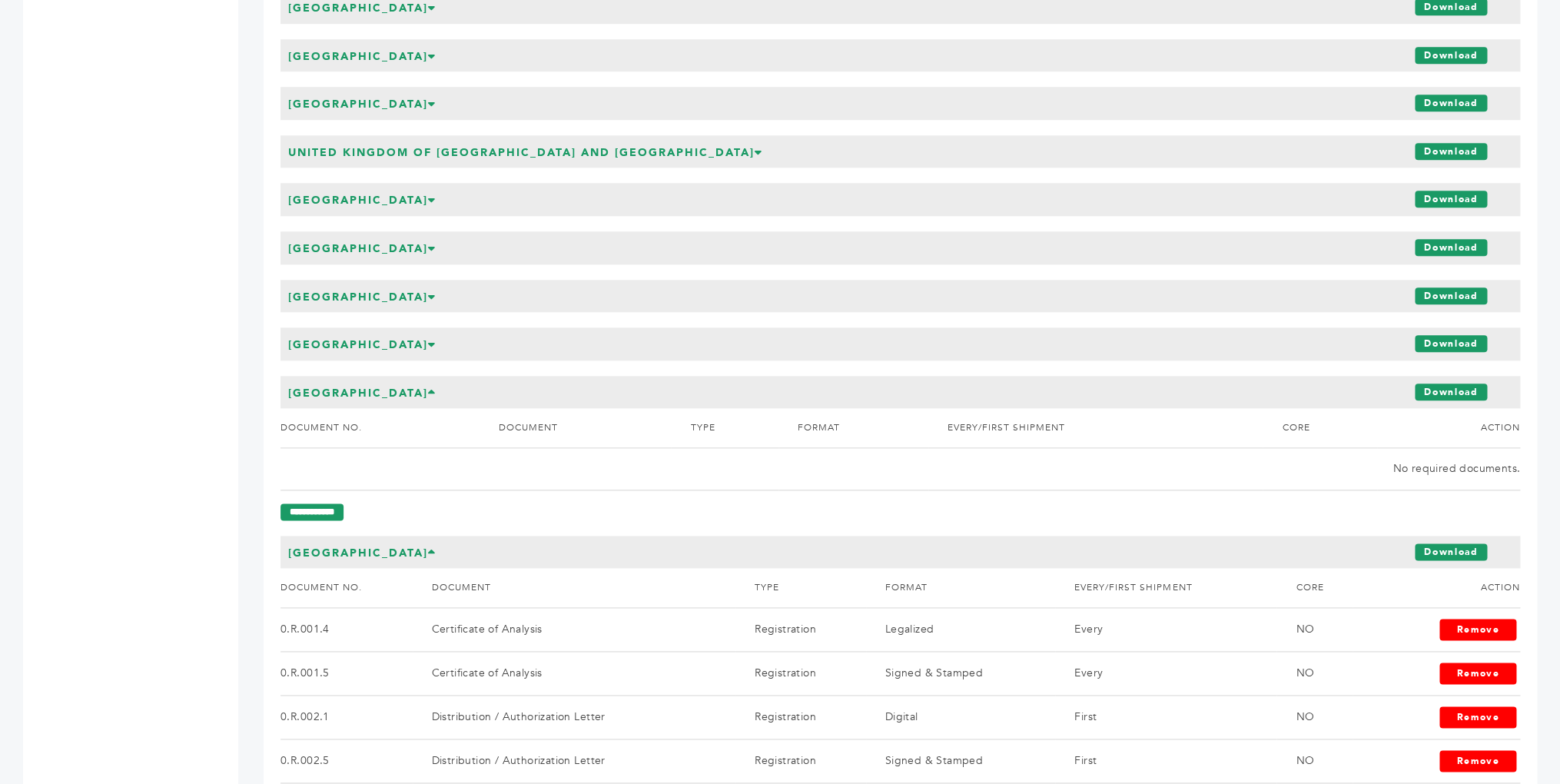
scroll to position [6901, 0]
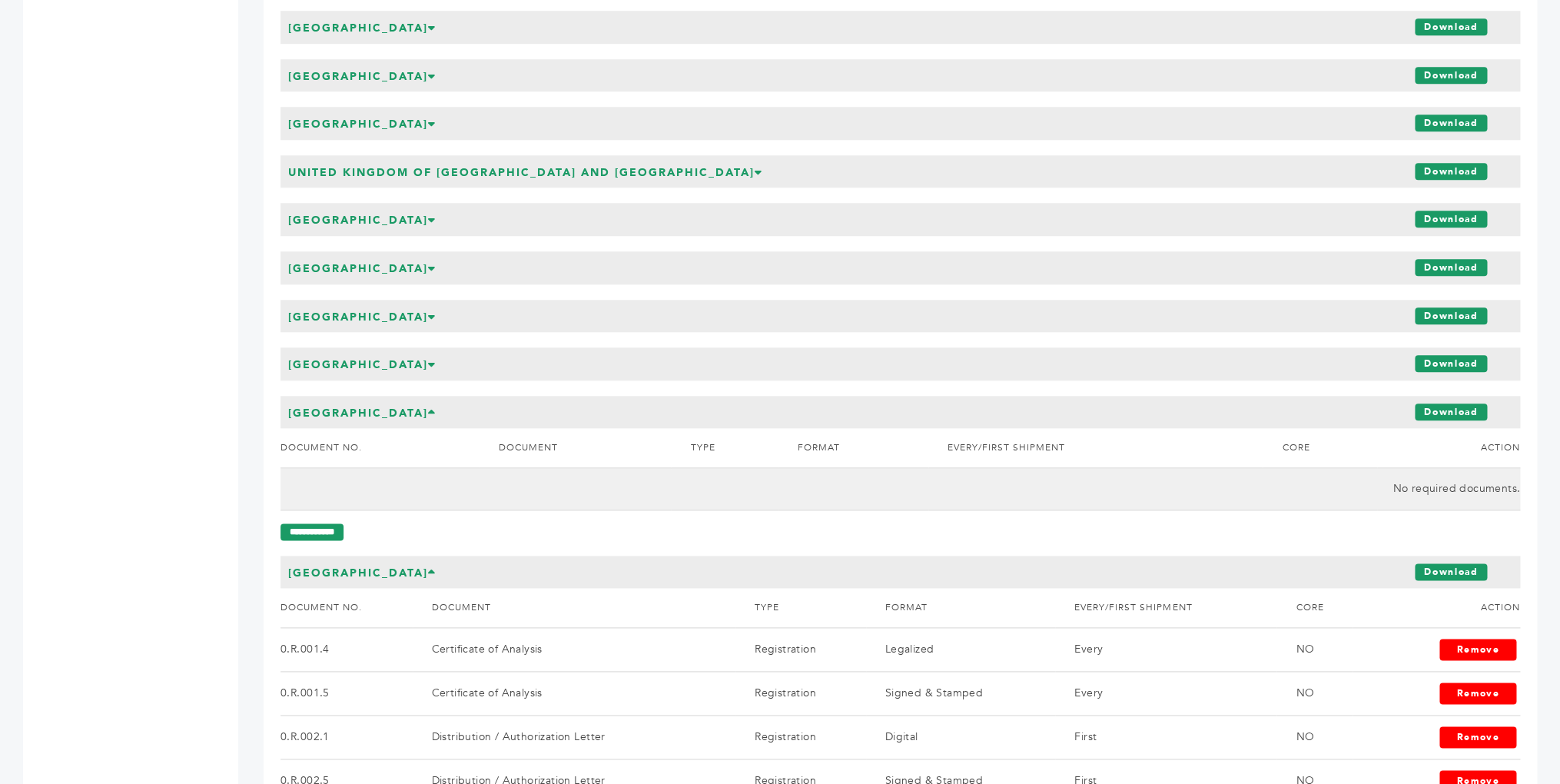
click at [364, 473] on td "No required documents." at bounding box center [900, 489] width 1240 height 43
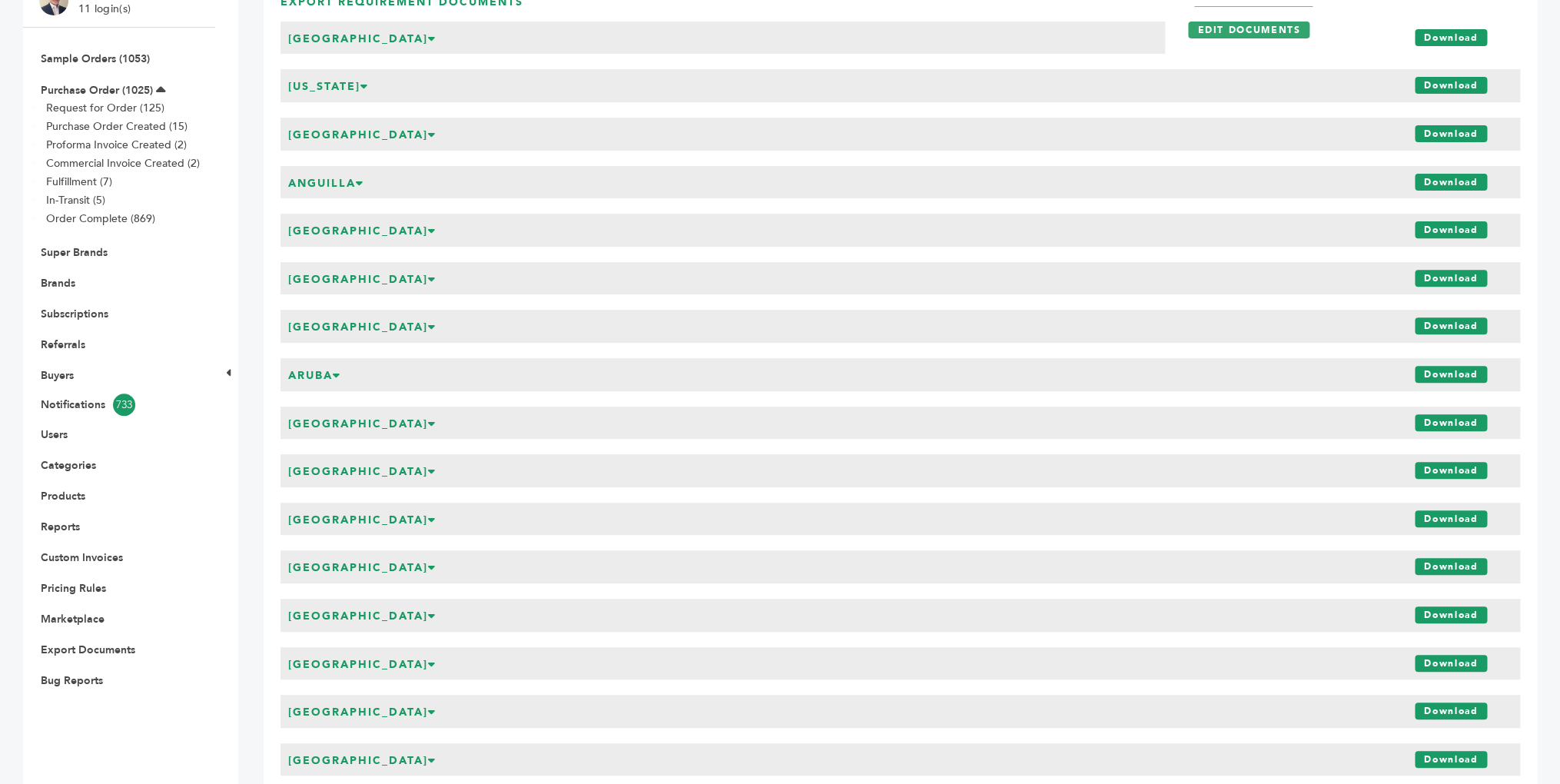
scroll to position [186, 0]
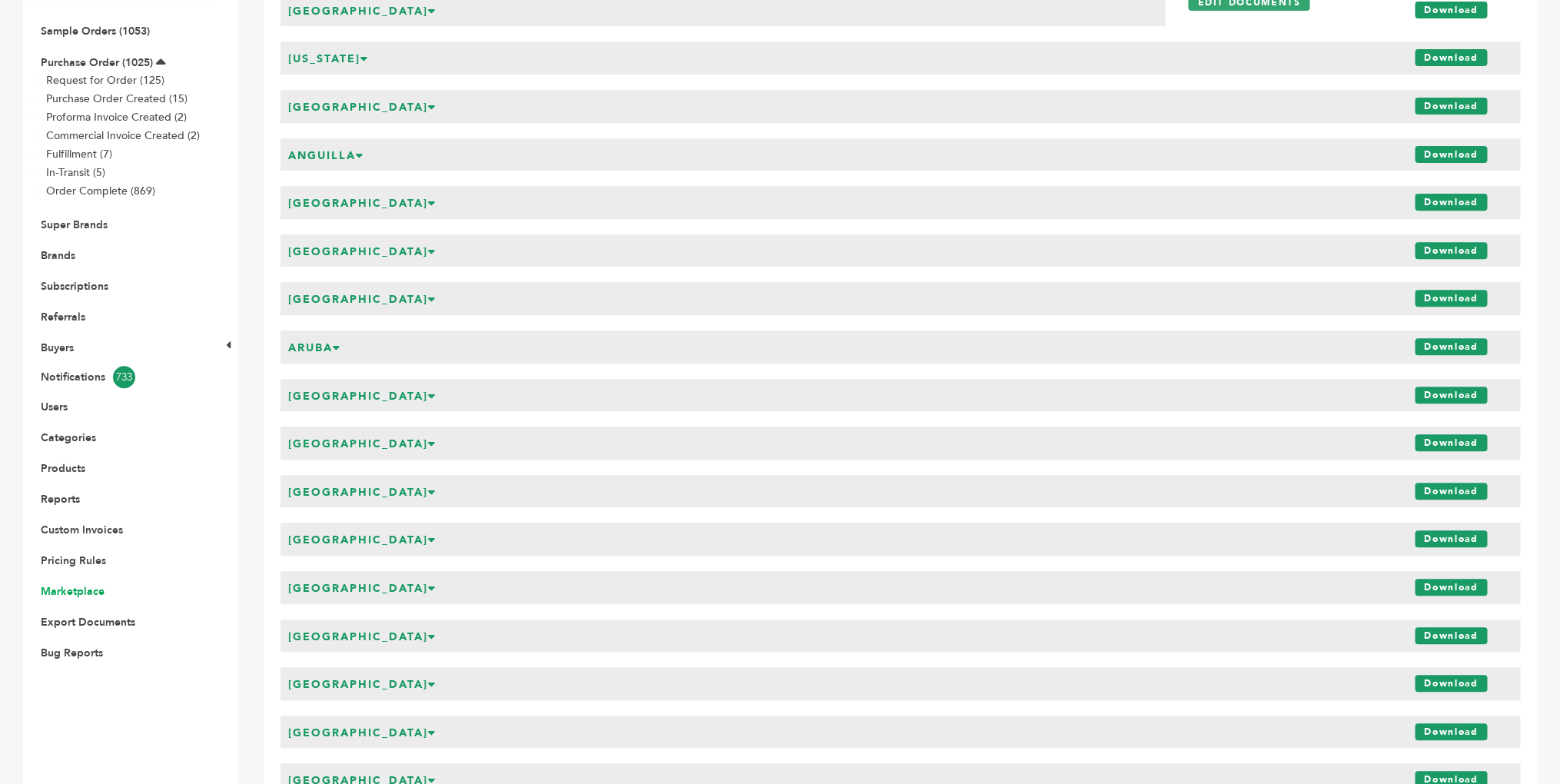
click at [75, 592] on link "Marketplace" at bounding box center [72, 591] width 64 height 15
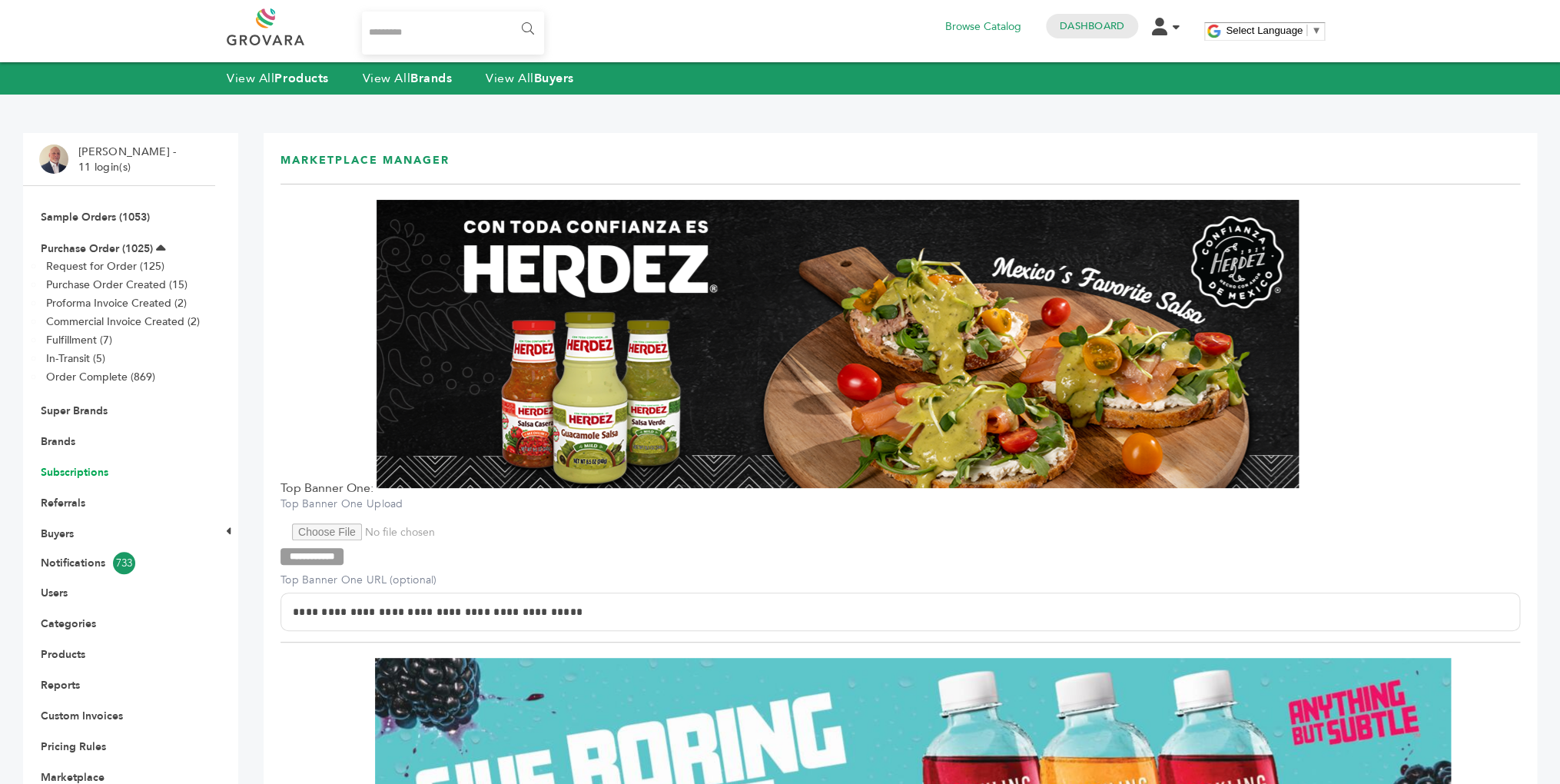
click at [91, 478] on link "Subscriptions" at bounding box center [74, 472] width 68 height 15
